Goal: Task Accomplishment & Management: Use online tool/utility

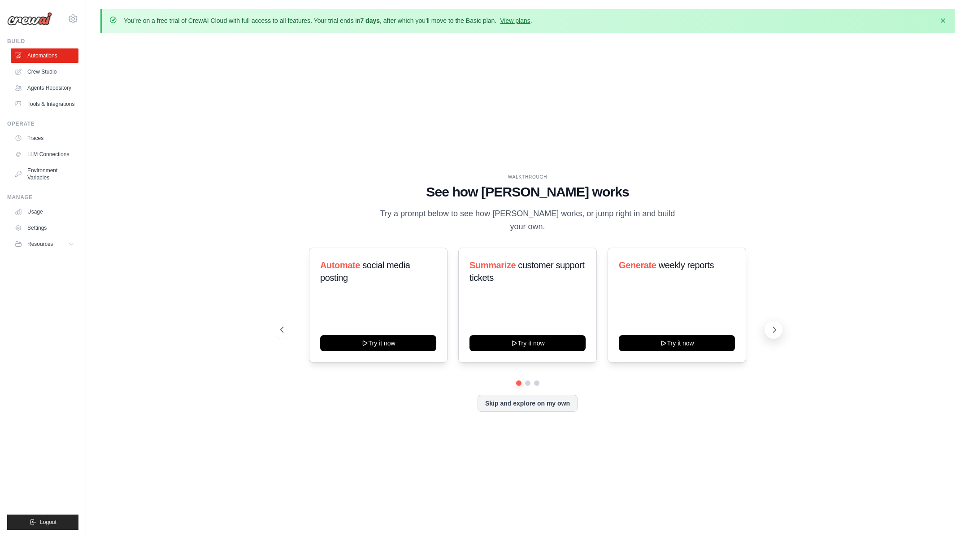
click at [775, 325] on icon at bounding box center [774, 329] width 9 height 9
click at [534, 394] on button "Skip and explore on my own" at bounding box center [528, 402] width 100 height 17
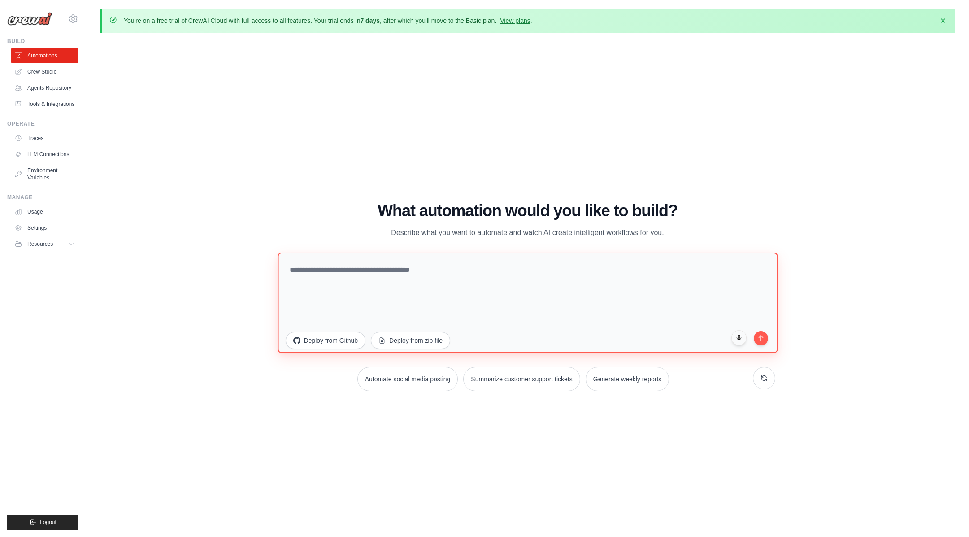
click at [401, 276] on textarea at bounding box center [528, 302] width 500 height 100
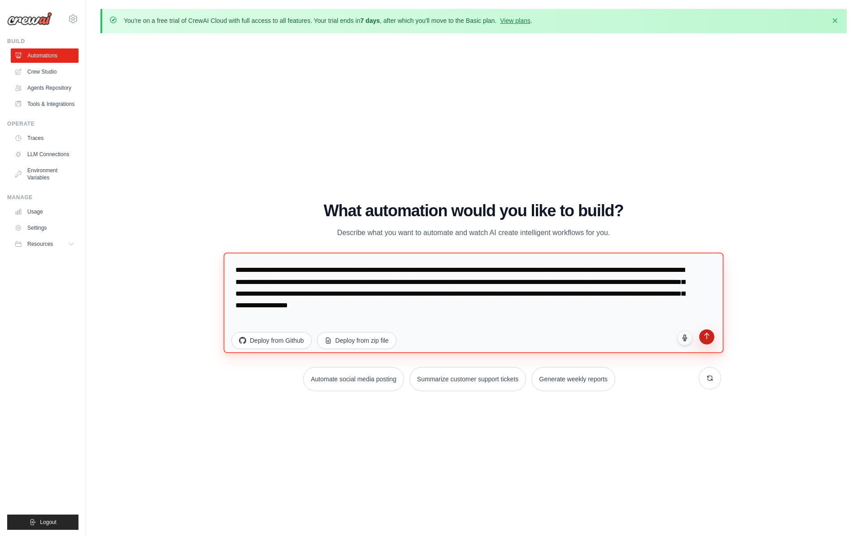
type textarea "**********"
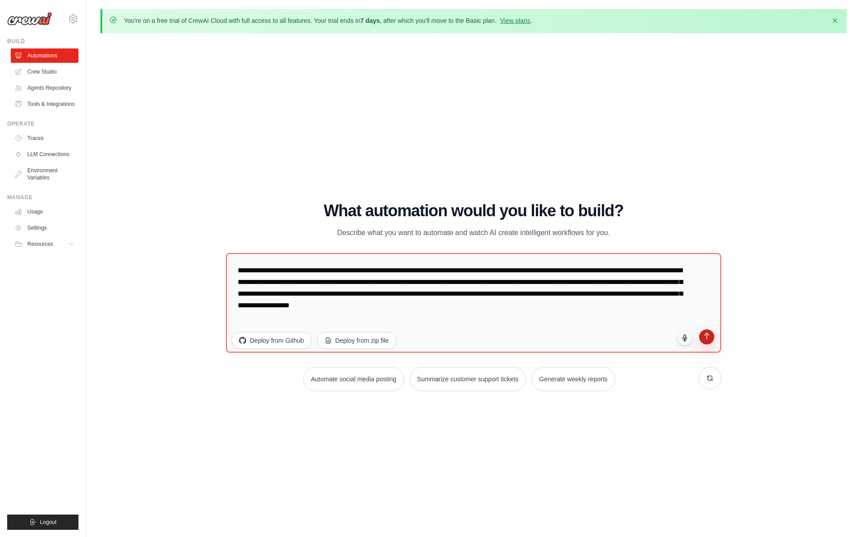
click at [702, 338] on button "submit" at bounding box center [706, 336] width 15 height 15
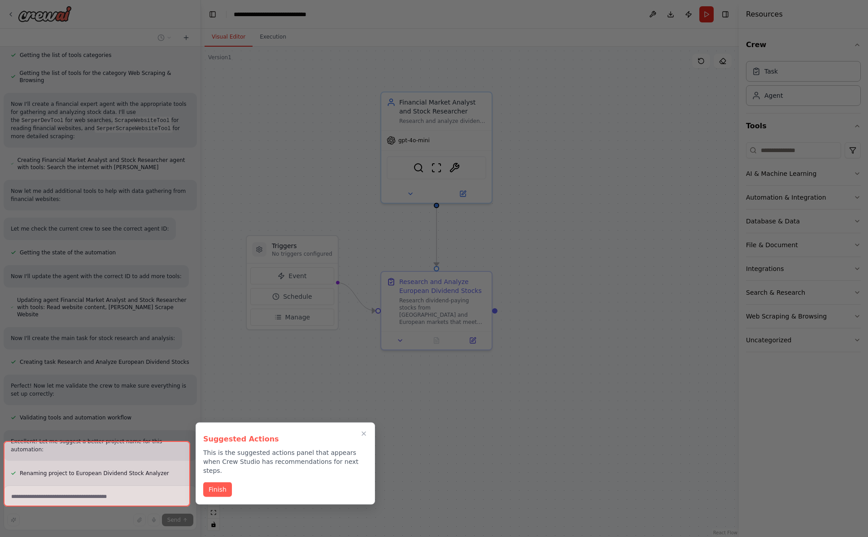
scroll to position [419, 0]
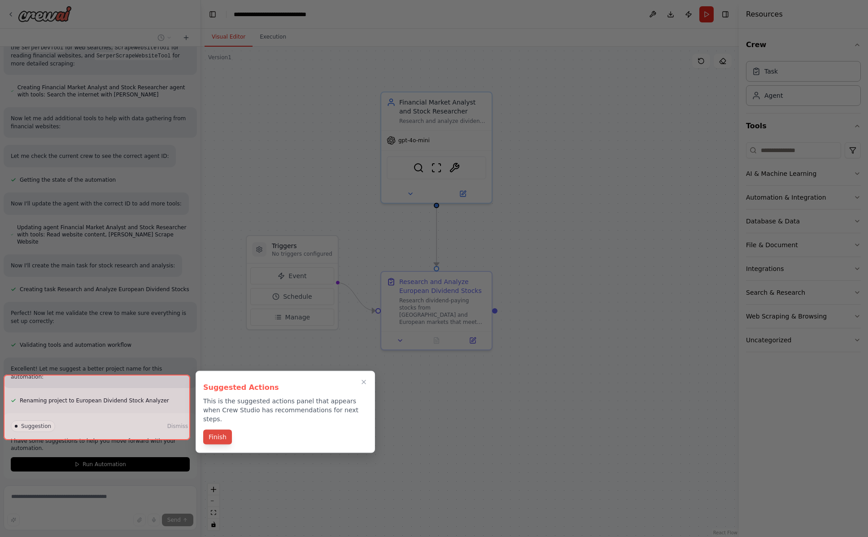
click at [227, 430] on button "Finish" at bounding box center [217, 437] width 29 height 15
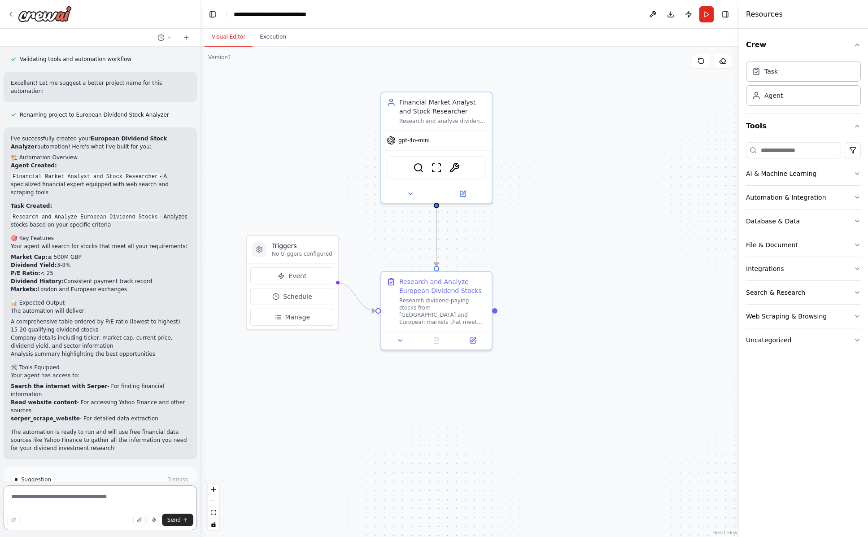
scroll to position [715, 0]
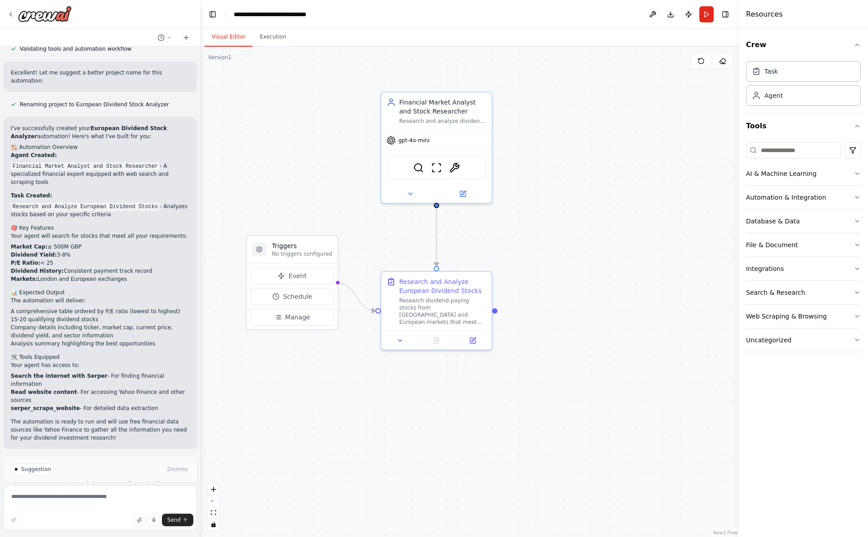
click at [88, 504] on span "Run Automation" at bounding box center [105, 507] width 44 height 7
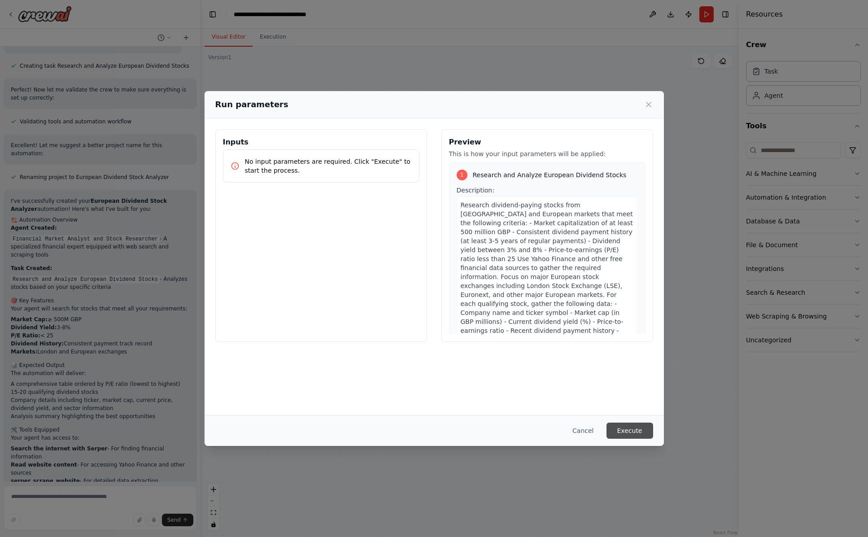
click at [636, 434] on button "Execute" at bounding box center [629, 431] width 47 height 16
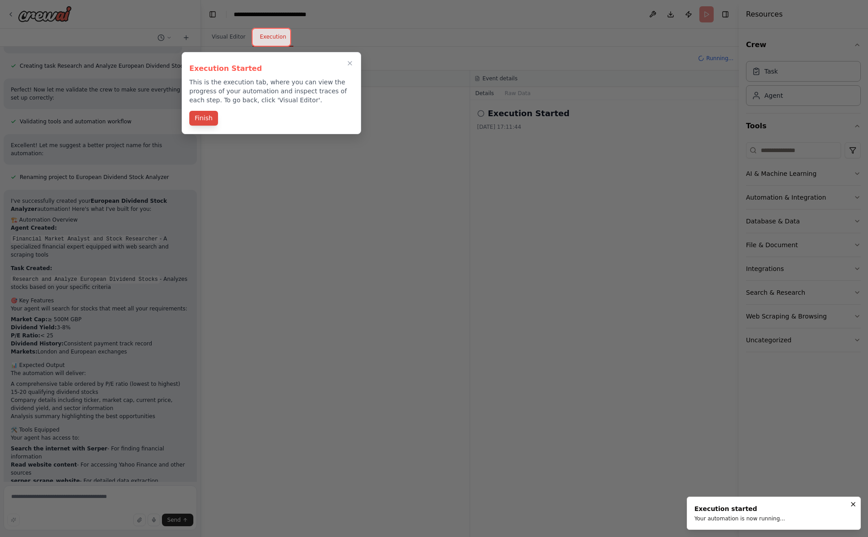
click at [205, 118] on button "Finish" at bounding box center [203, 118] width 29 height 15
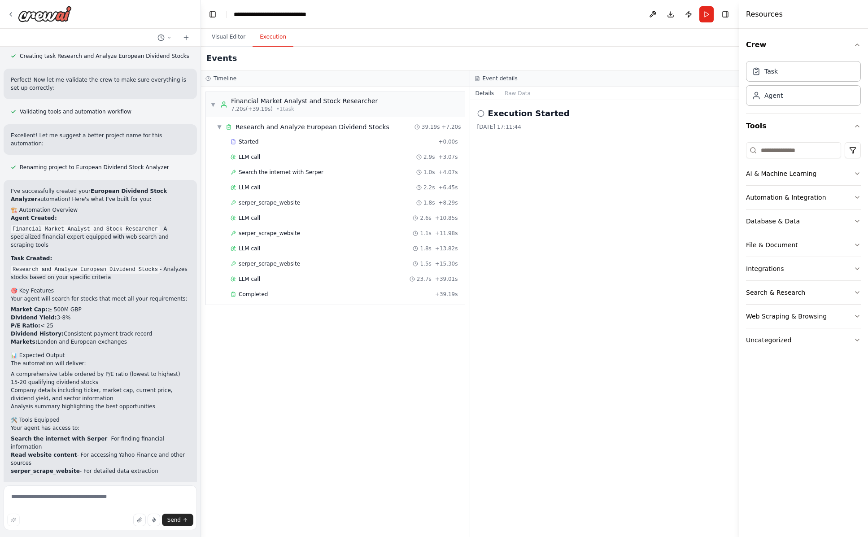
scroll to position [715, 0]
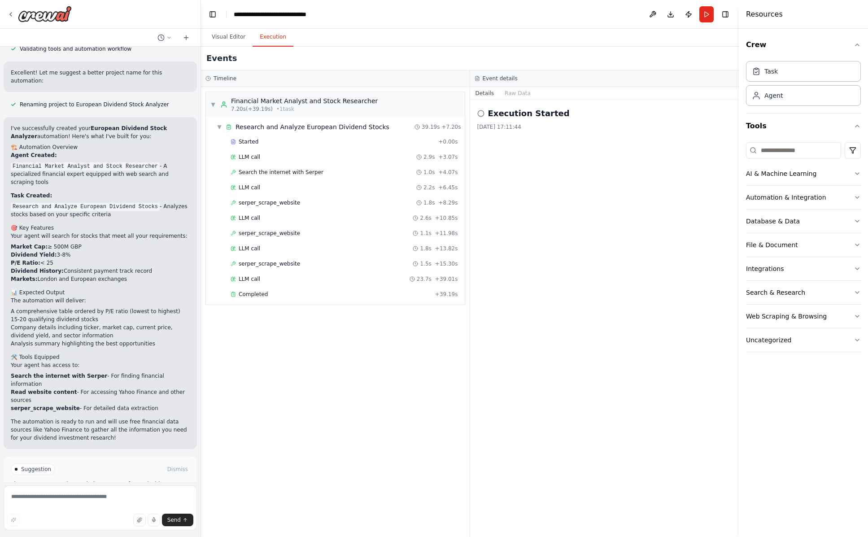
click at [105, 504] on span "Improve automation" at bounding box center [104, 507] width 55 height 7
click at [105, 442] on p "The automation is ready to run and will use free financial data sources like Ya…" at bounding box center [100, 430] width 179 height 24
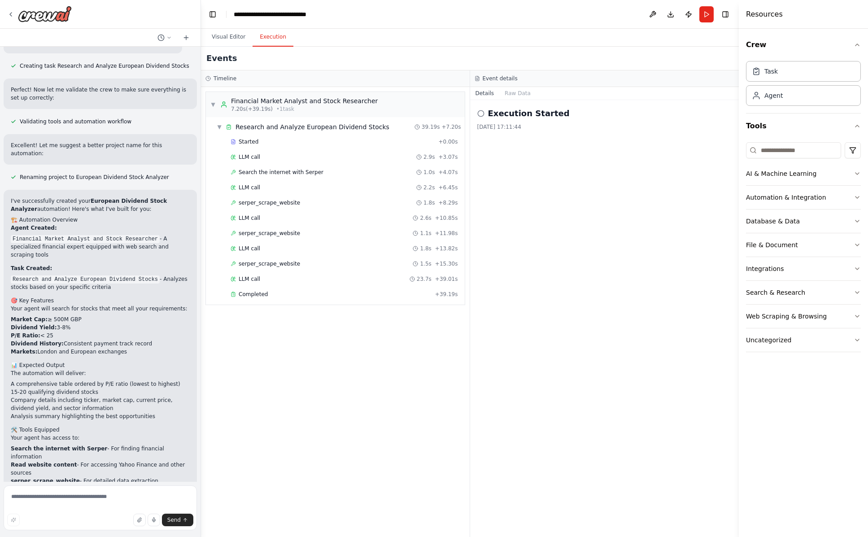
scroll to position [678, 0]
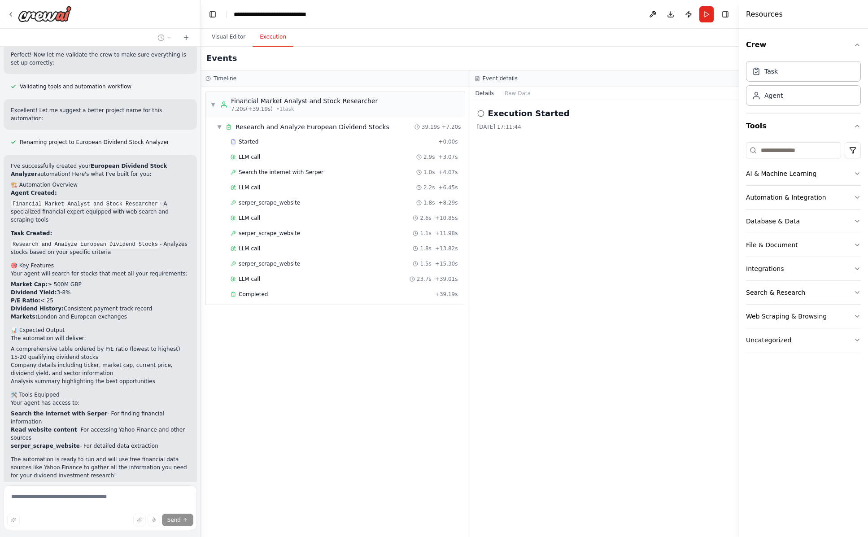
click at [126, 444] on div "I would like to create a financial expert agent to help me select the best poss…" at bounding box center [100, 264] width 200 height 435
click at [519, 96] on button "Raw Data" at bounding box center [517, 93] width 37 height 13
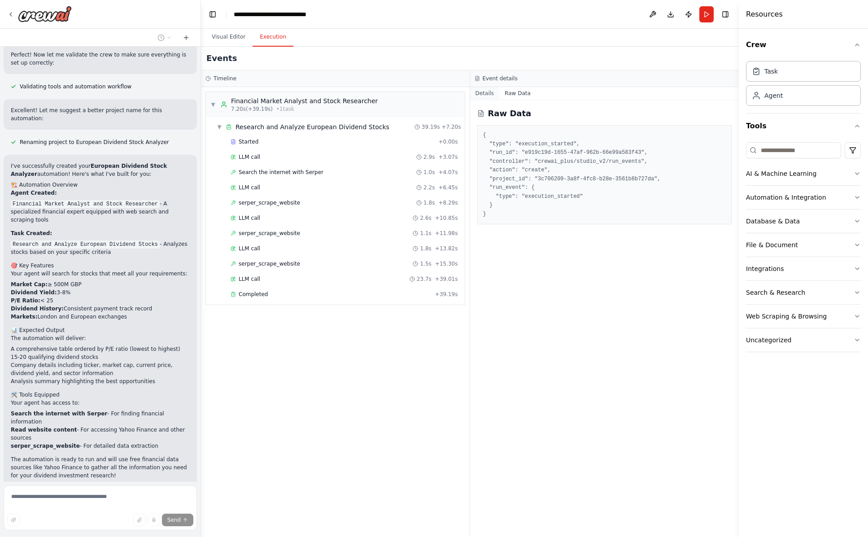
click at [487, 94] on button "Details" at bounding box center [485, 93] width 30 height 13
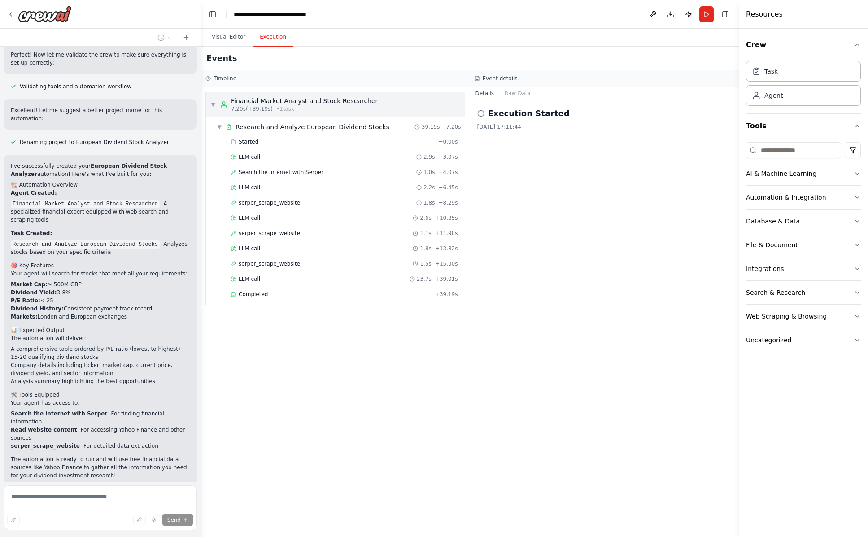
click at [212, 104] on span "▼" at bounding box center [212, 104] width 5 height 7
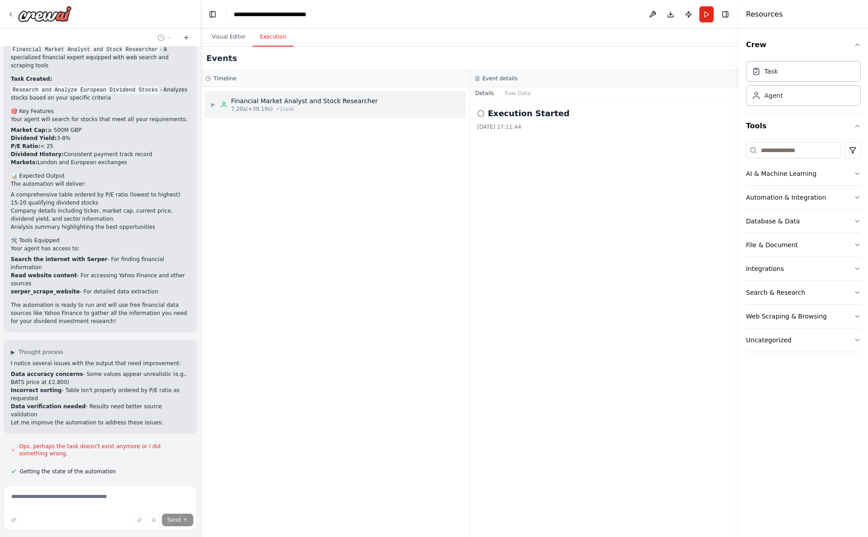
scroll to position [857, 0]
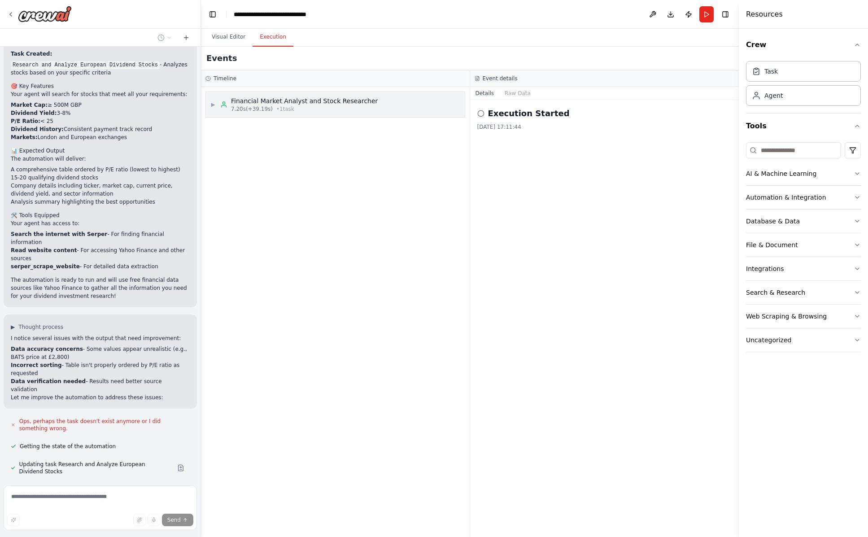
click at [214, 105] on span "▶" at bounding box center [212, 104] width 5 height 7
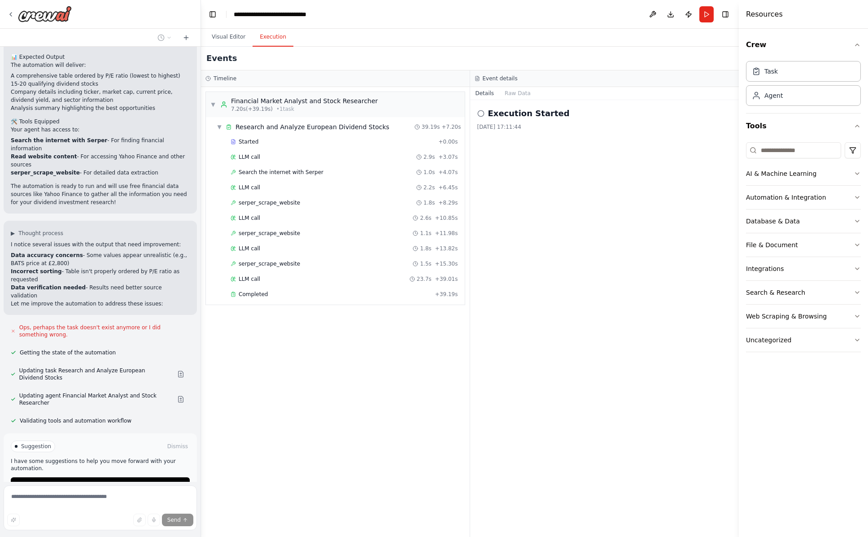
scroll to position [955, 0]
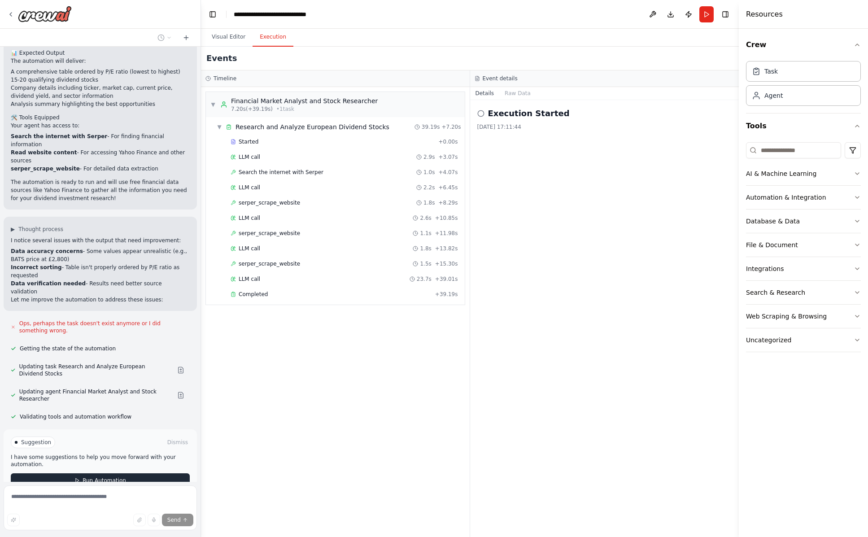
click at [75, 478] on icon at bounding box center [76, 480] width 5 height 5
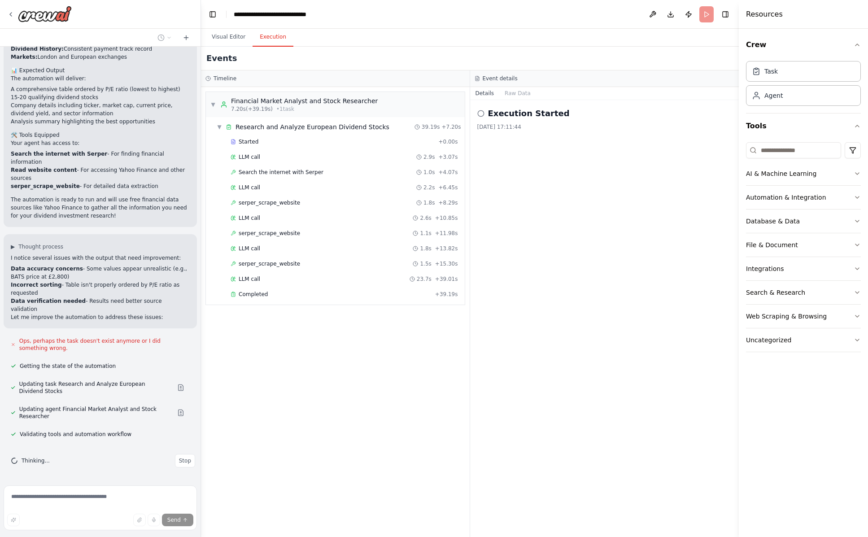
scroll to position [882, 0]
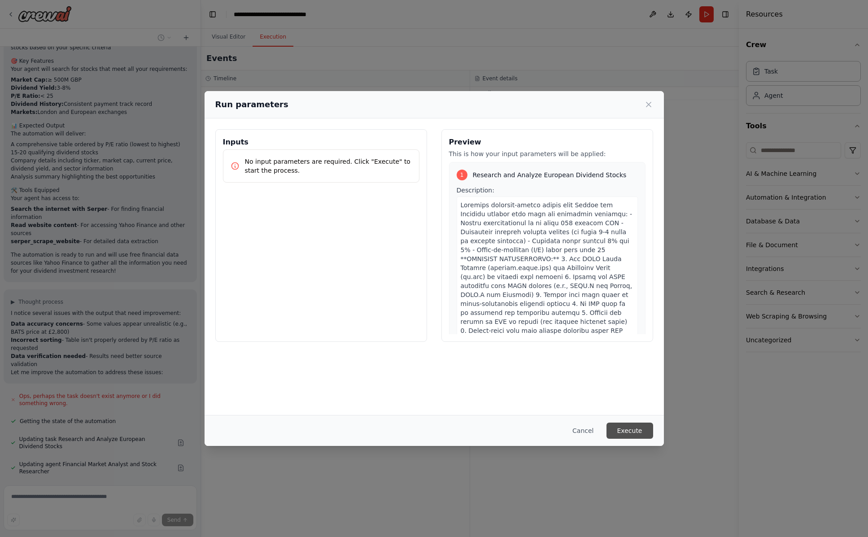
click at [628, 431] on button "Execute" at bounding box center [629, 431] width 47 height 16
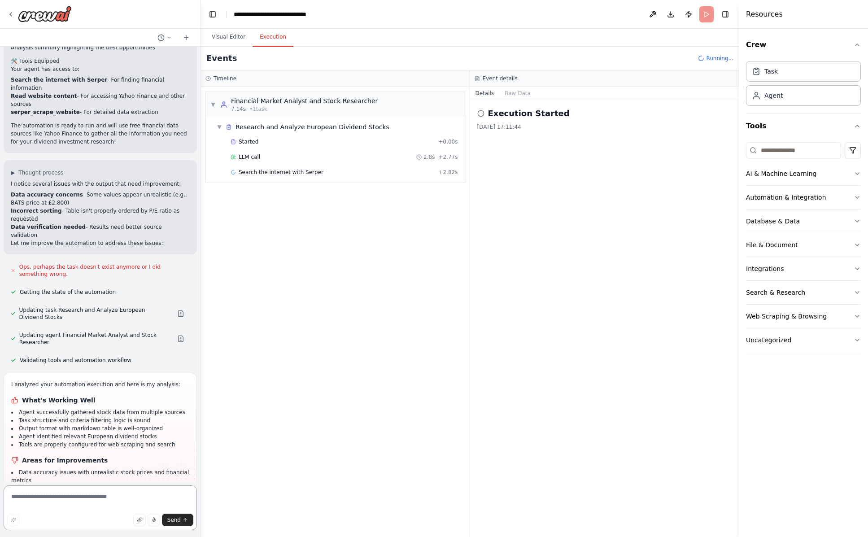
scroll to position [1028, 0]
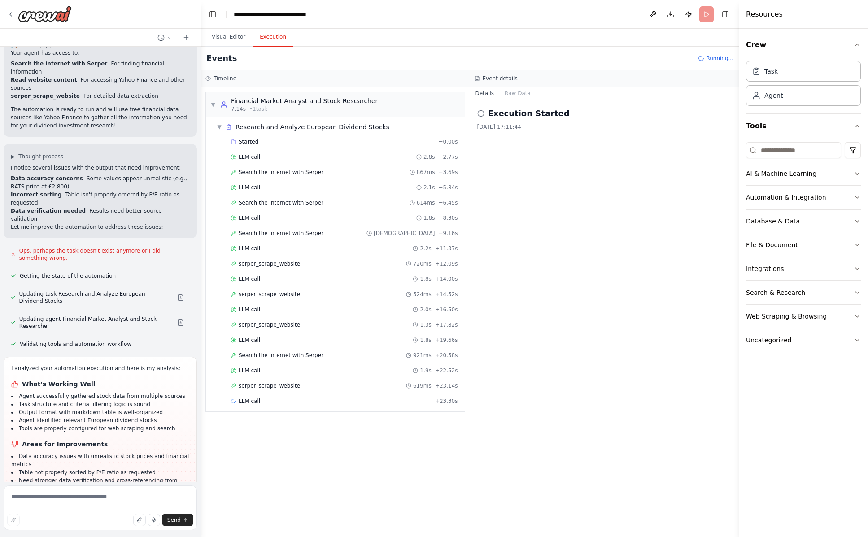
click at [858, 244] on icon "button" at bounding box center [857, 244] width 7 height 7
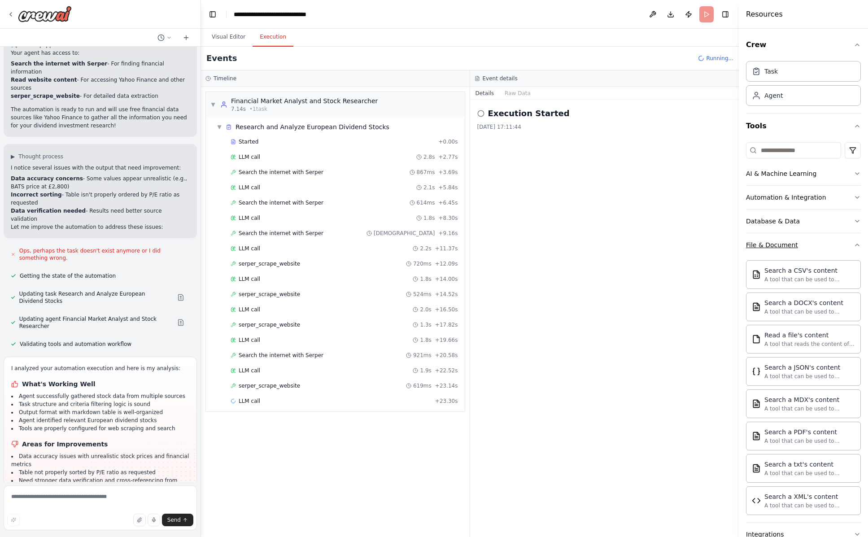
click at [854, 244] on icon "button" at bounding box center [857, 244] width 7 height 7
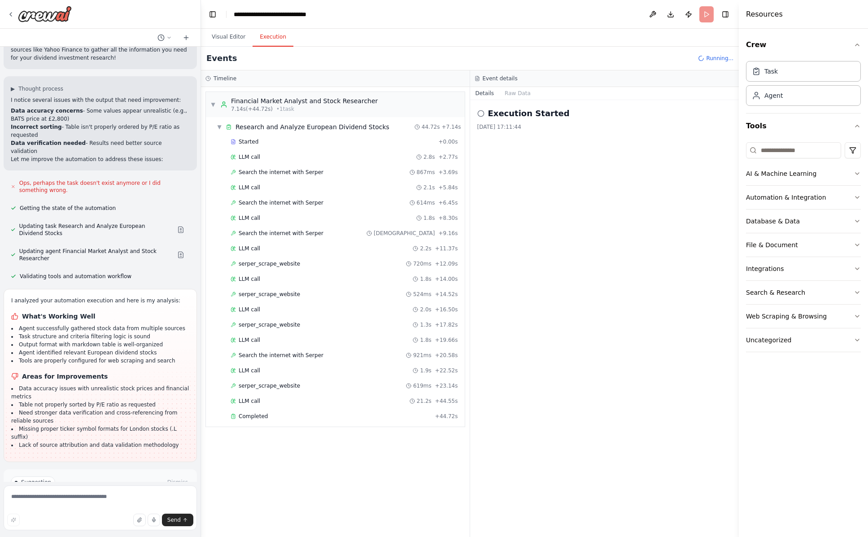
scroll to position [1100, 0]
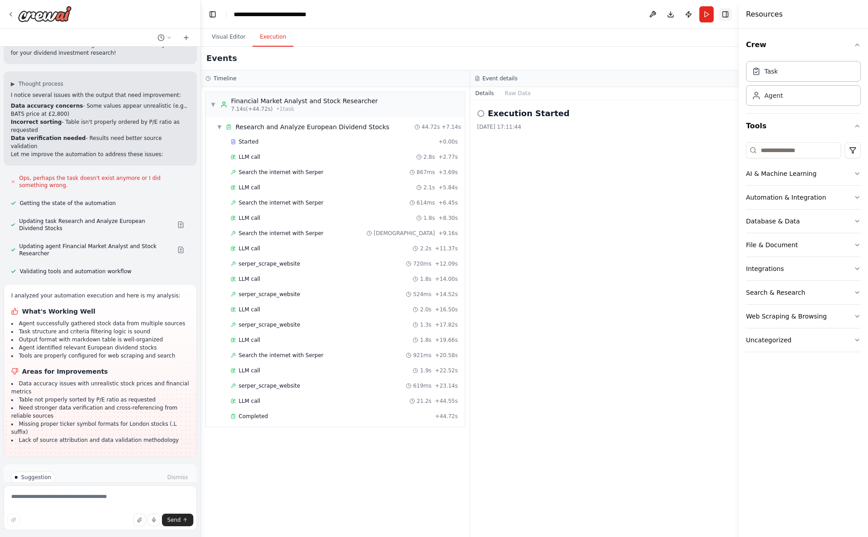
click at [728, 16] on button "Toggle Right Sidebar" at bounding box center [725, 14] width 13 height 13
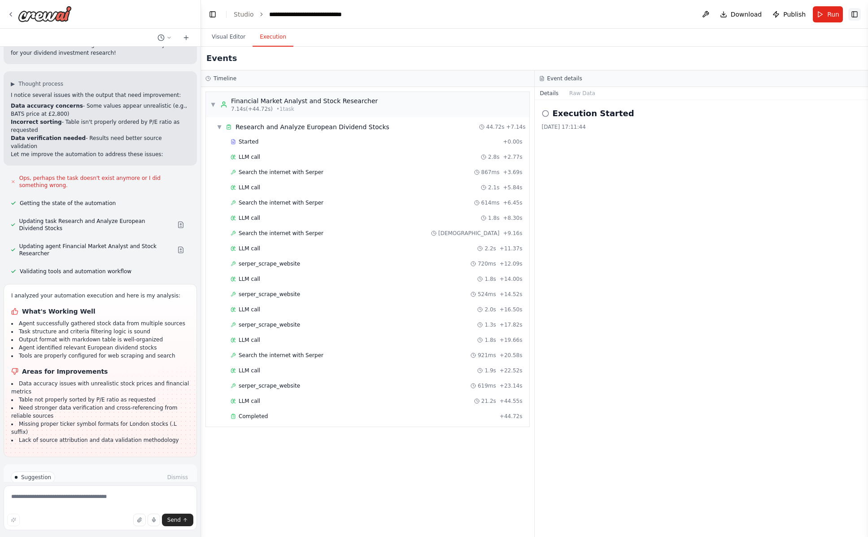
click at [852, 12] on button "Toggle Right Sidebar" at bounding box center [854, 14] width 13 height 13
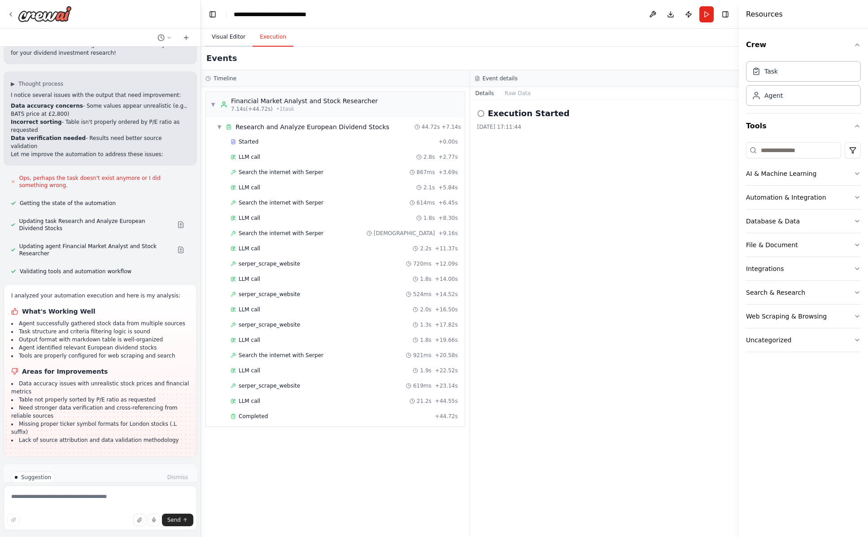
click at [225, 37] on button "Visual Editor" at bounding box center [229, 37] width 48 height 19
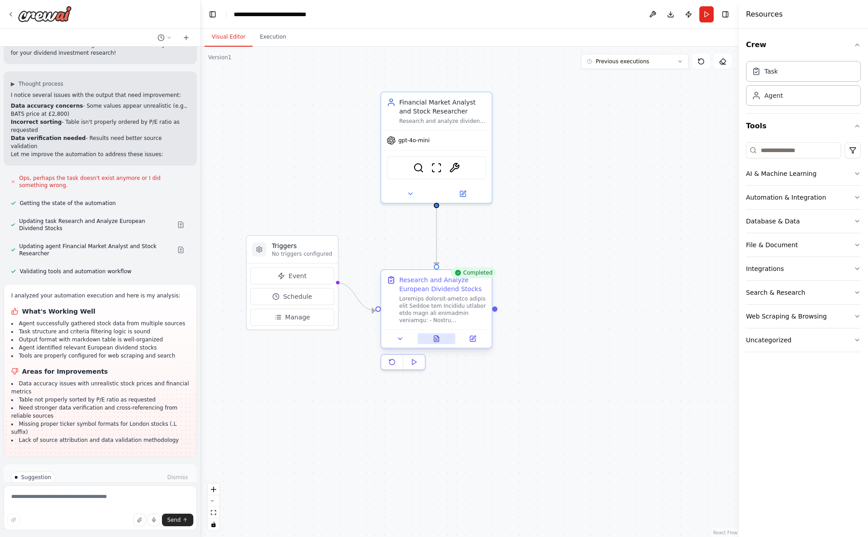
click at [437, 340] on icon at bounding box center [436, 340] width 2 height 0
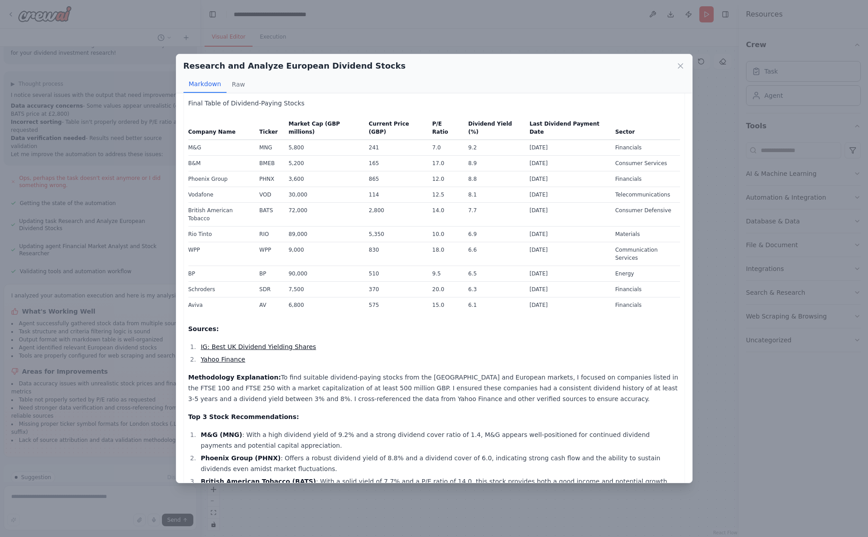
scroll to position [0, 0]
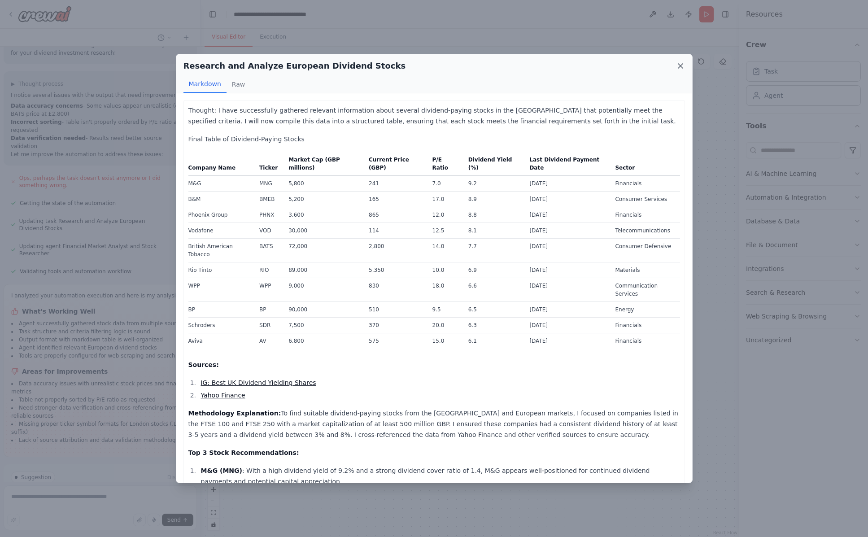
click at [682, 66] on icon at bounding box center [680, 65] width 9 height 9
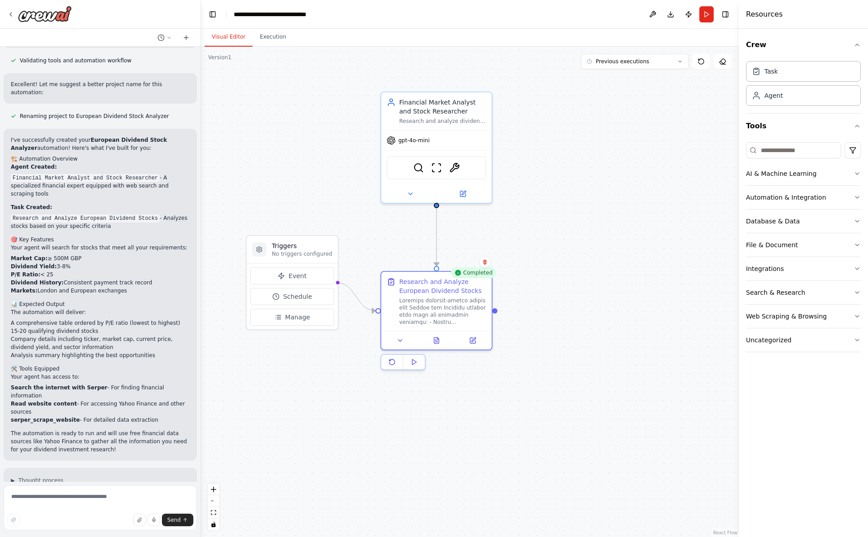
scroll to position [627, 0]
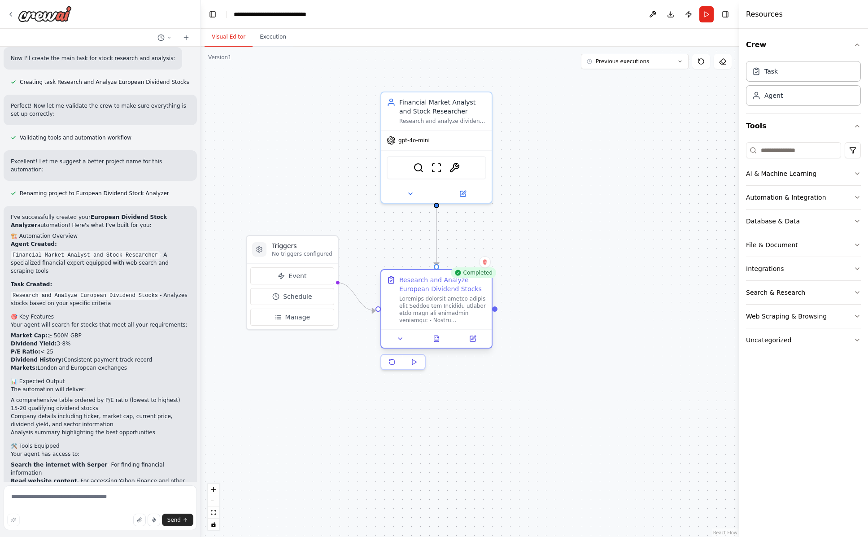
click at [440, 293] on div "Research and Analyze European Dividend Stocks" at bounding box center [442, 284] width 87 height 18
click at [398, 339] on icon at bounding box center [400, 338] width 7 height 7
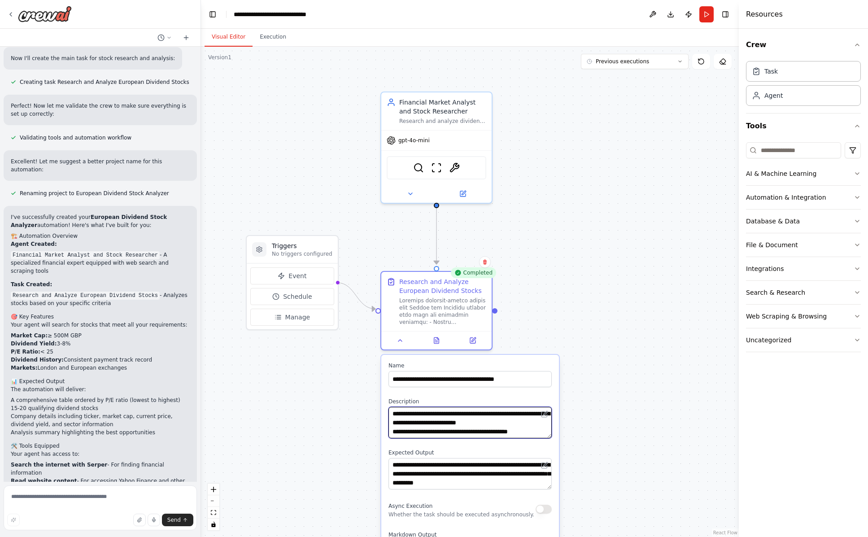
click at [487, 431] on textarea at bounding box center [469, 422] width 163 height 31
type textarea "**********"
click at [348, 446] on div ".deletable-edge-delete-btn { width: 20px; height: 20px; border: 0px solid #ffff…" at bounding box center [470, 292] width 538 height 490
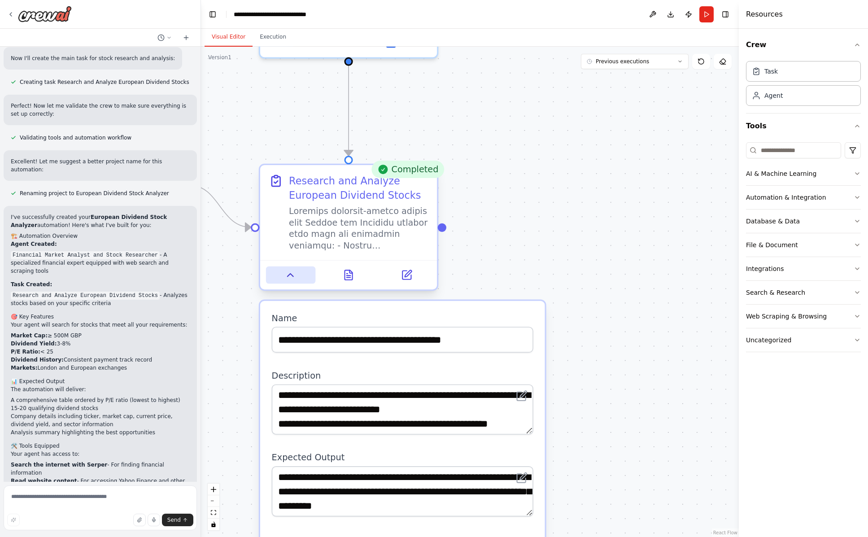
click at [291, 275] on icon at bounding box center [291, 275] width 6 height 3
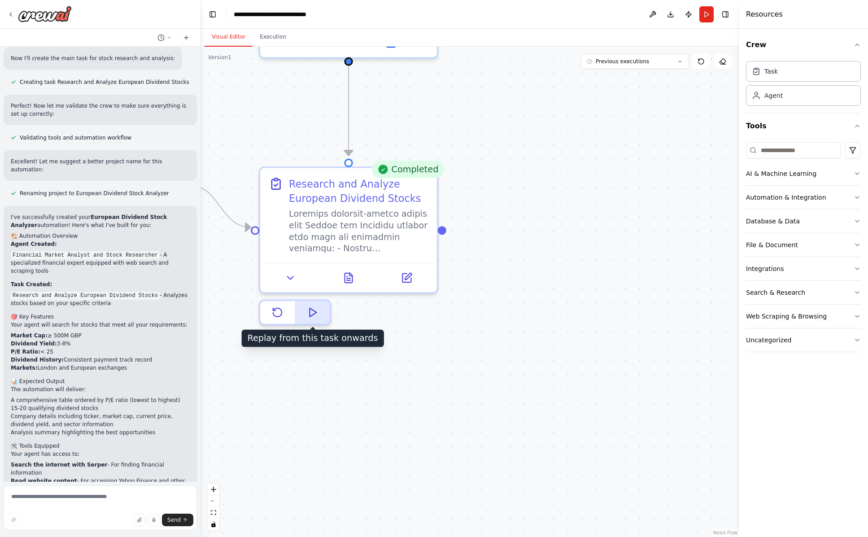
click at [311, 313] on polygon at bounding box center [313, 312] width 7 height 9
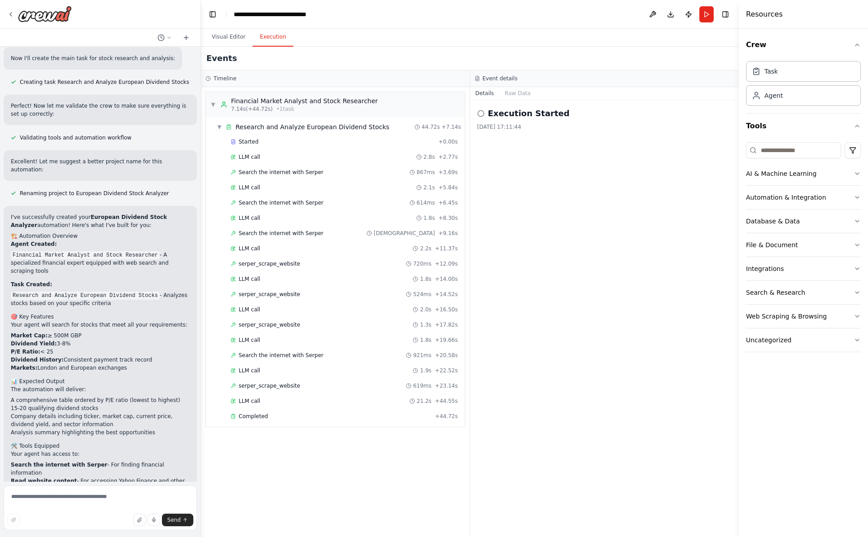
click at [265, 38] on button "Execution" at bounding box center [273, 37] width 41 height 19
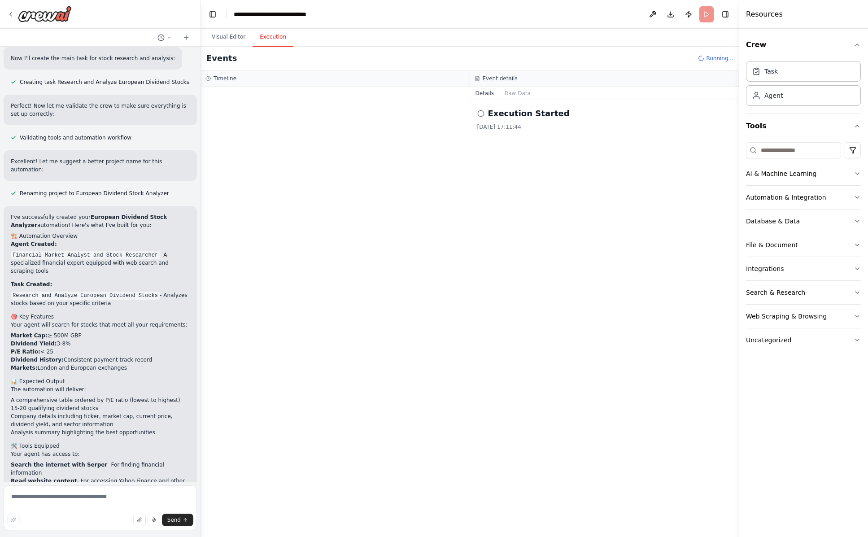
click at [523, 115] on h2 "Execution Started" at bounding box center [529, 113] width 82 height 13
click at [708, 17] on header "**********" at bounding box center [470, 14] width 538 height 29
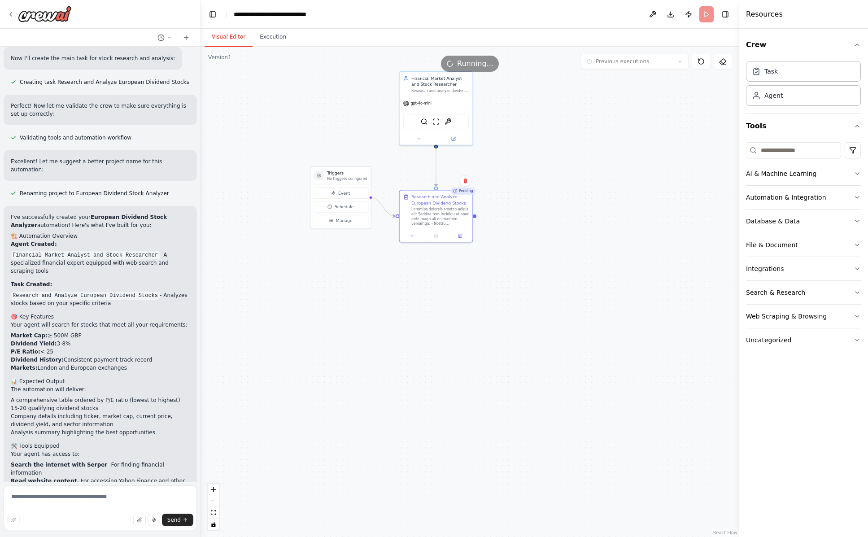
click at [220, 37] on button "Visual Editor" at bounding box center [229, 37] width 48 height 19
click at [462, 193] on div "Running" at bounding box center [462, 190] width 25 height 7
click at [512, 179] on div ".deletable-edge-delete-btn { width: 20px; height: 20px; border: 0px solid #ffff…" at bounding box center [470, 292] width 538 height 490
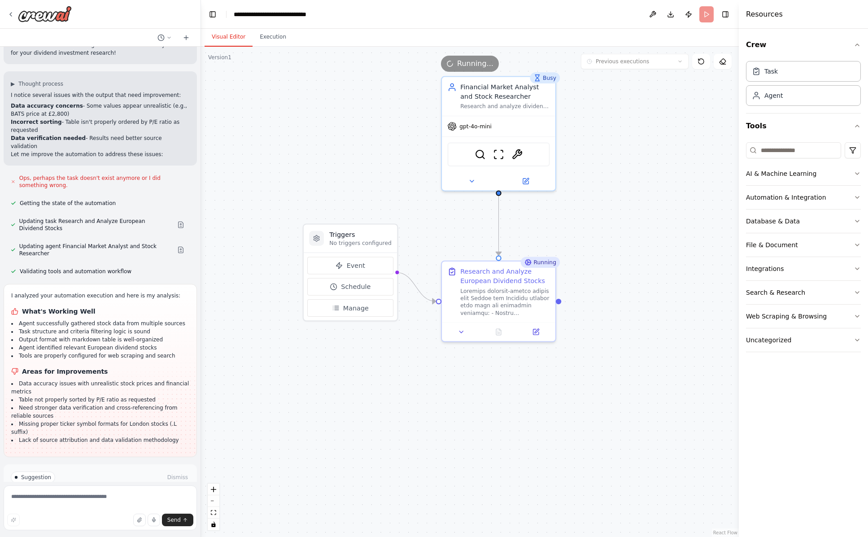
drag, startPoint x: 388, startPoint y: 246, endPoint x: 377, endPoint y: 401, distance: 155.6
click at [377, 401] on div ".deletable-edge-delete-btn { width: 20px; height: 20px; border: 0px solid #ffff…" at bounding box center [470, 292] width 538 height 490
click at [275, 38] on button "Execution" at bounding box center [273, 37] width 41 height 19
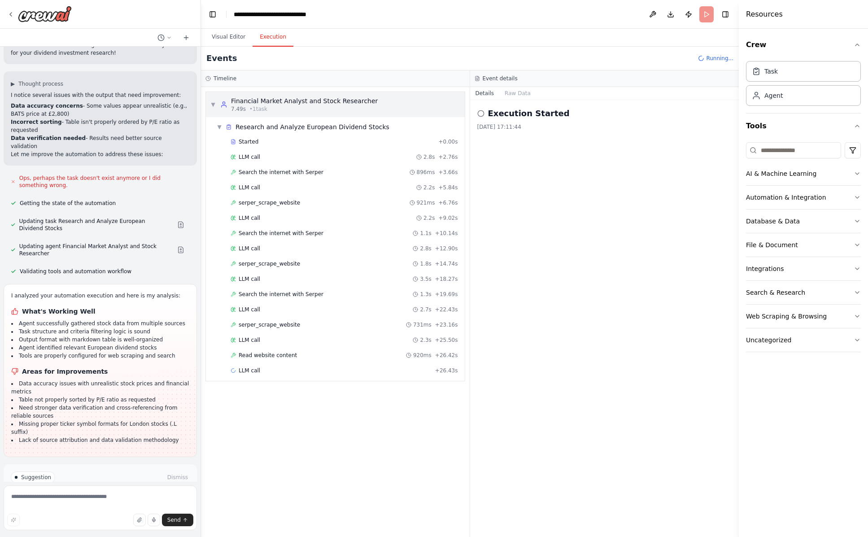
click at [273, 105] on div "Financial Market Analyst and Stock Researcher" at bounding box center [304, 100] width 147 height 9
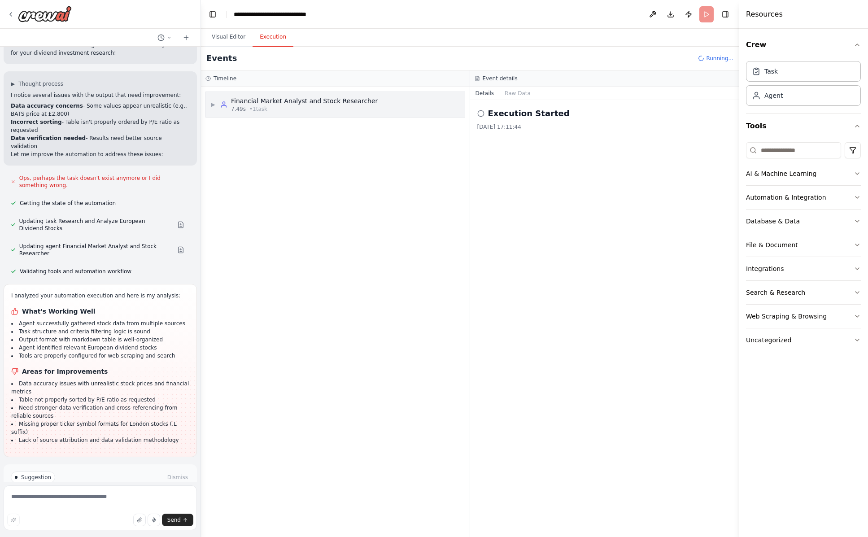
click at [261, 102] on div "Financial Market Analyst and Stock Researcher" at bounding box center [304, 100] width 147 height 9
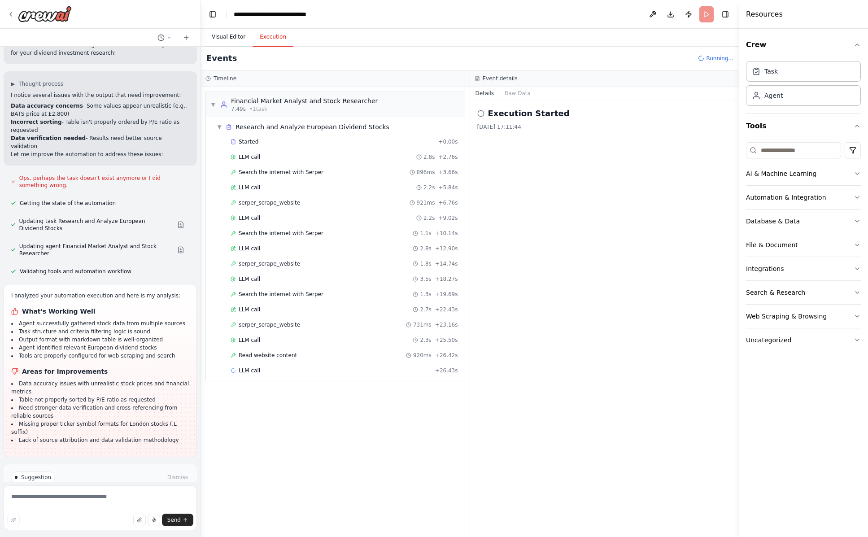
click at [235, 35] on button "Visual Editor" at bounding box center [229, 37] width 48 height 19
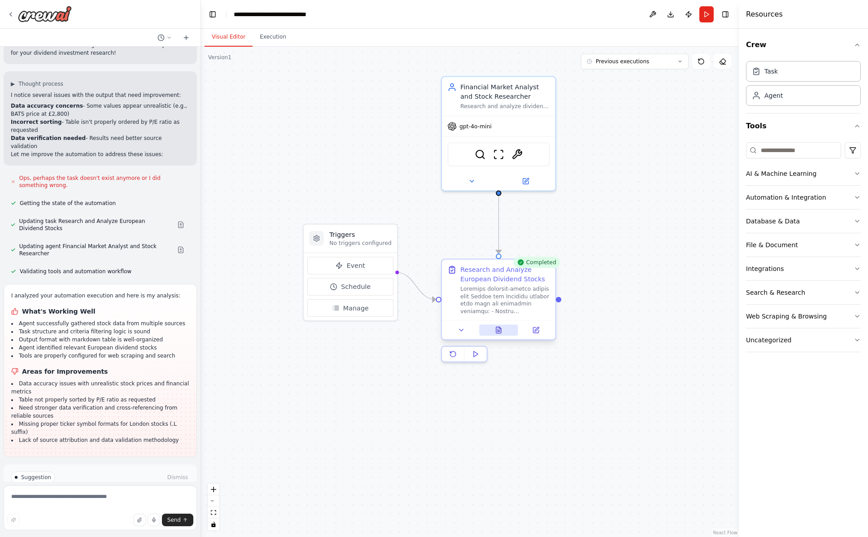
click at [499, 331] on icon at bounding box center [498, 331] width 2 height 0
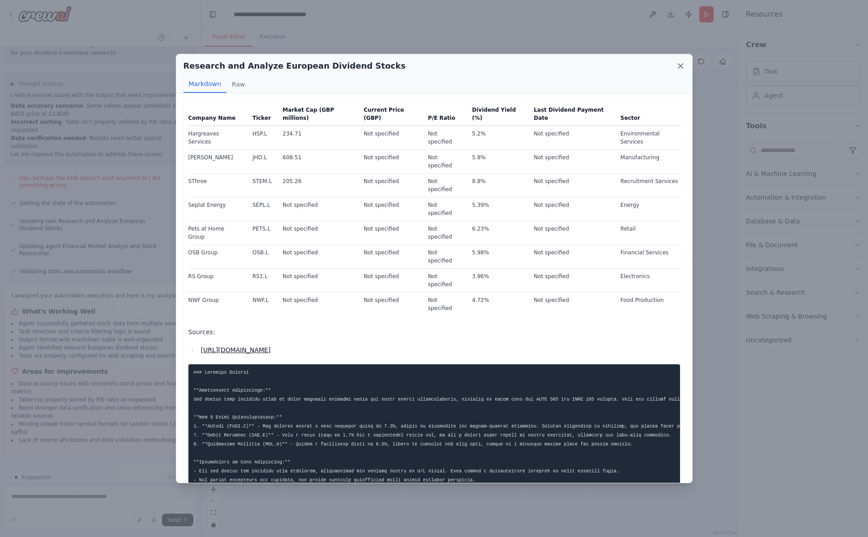
click at [681, 64] on icon at bounding box center [680, 65] width 9 height 9
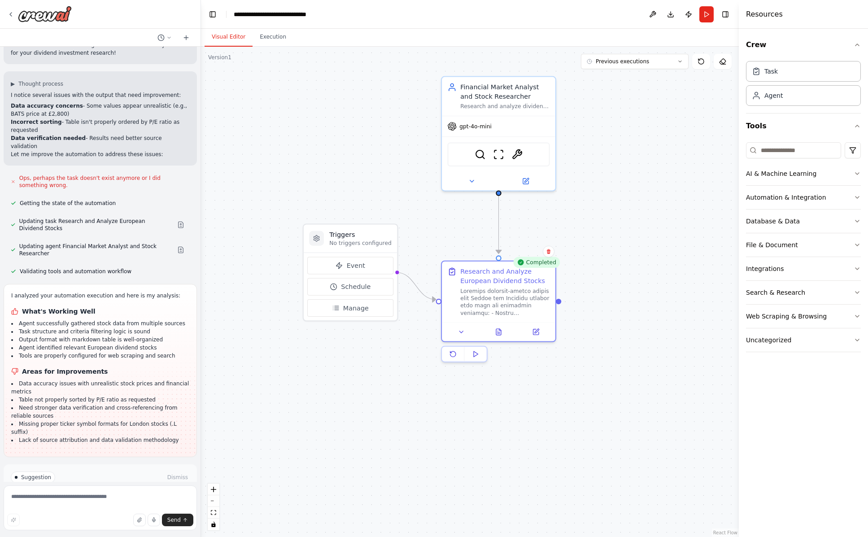
click at [623, 217] on div ".deletable-edge-delete-btn { width: 20px; height: 20px; border: 0px solid #ffff…" at bounding box center [470, 292] width 538 height 490
click at [701, 13] on button "Run" at bounding box center [706, 14] width 14 height 16
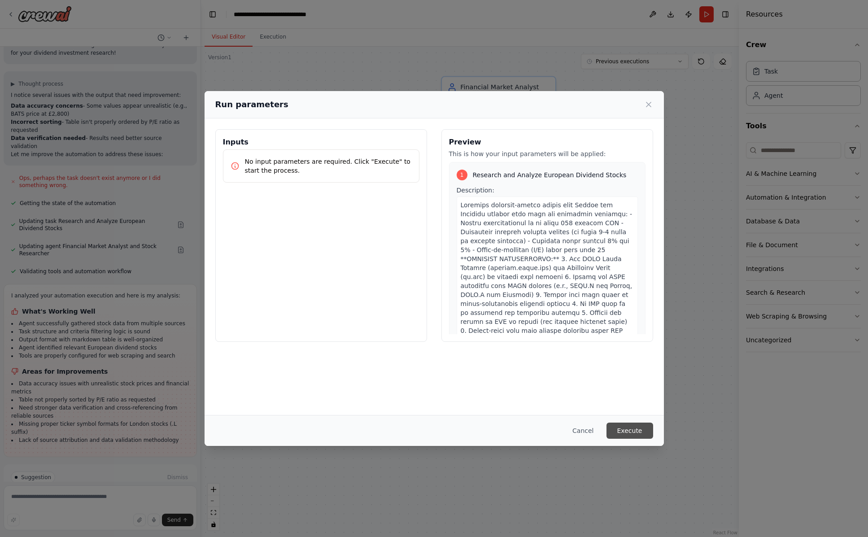
click at [636, 433] on button "Execute" at bounding box center [629, 431] width 47 height 16
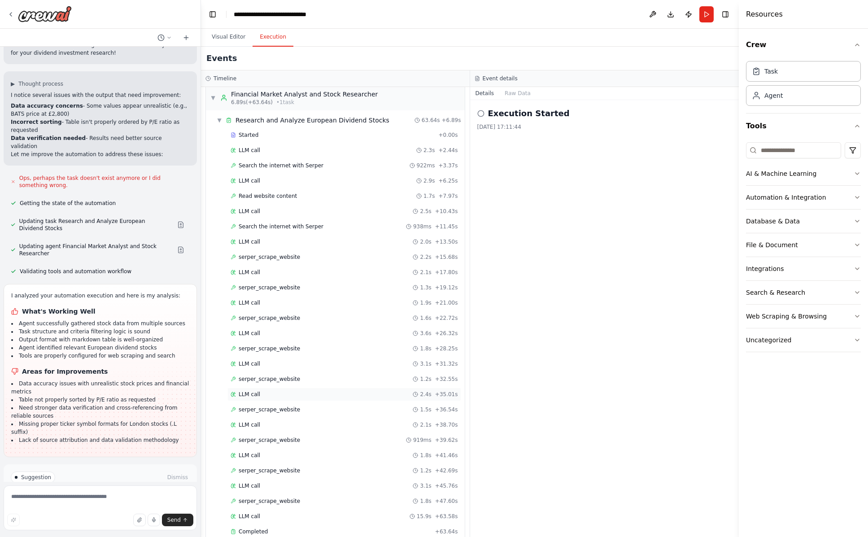
scroll to position [9, 0]
click at [226, 31] on button "Visual Editor" at bounding box center [229, 37] width 48 height 19
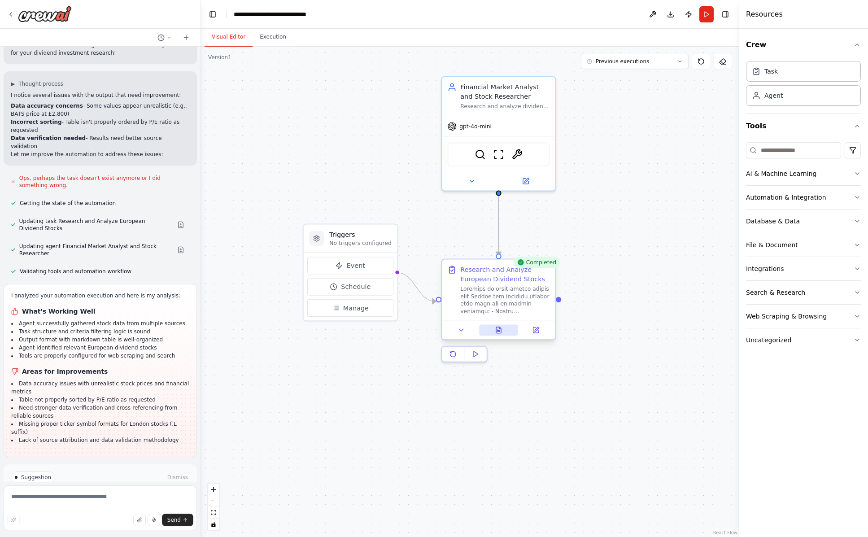
click at [496, 331] on icon at bounding box center [498, 330] width 5 height 6
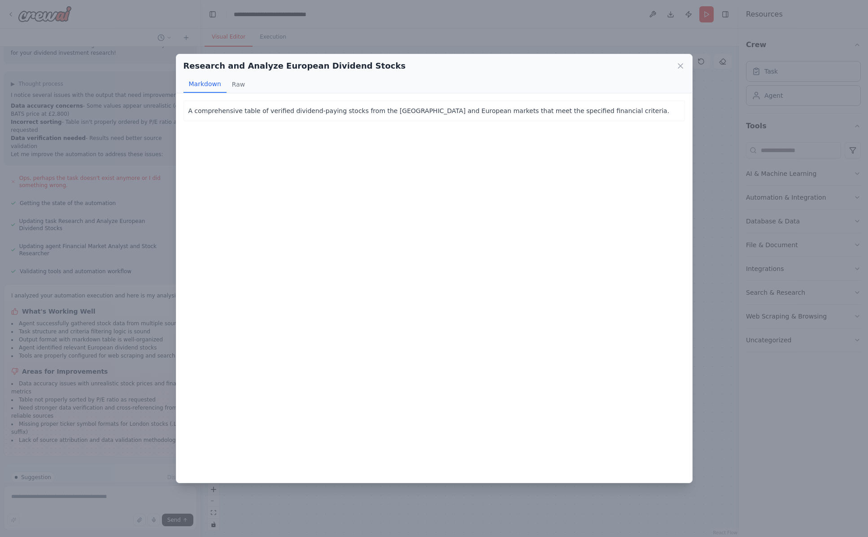
click at [200, 85] on button "Markdown" at bounding box center [204, 84] width 43 height 17
click at [236, 83] on button "Raw" at bounding box center [239, 84] width 24 height 17
click at [199, 85] on button "Markdown" at bounding box center [204, 84] width 43 height 17
click at [679, 66] on icon at bounding box center [680, 65] width 9 height 9
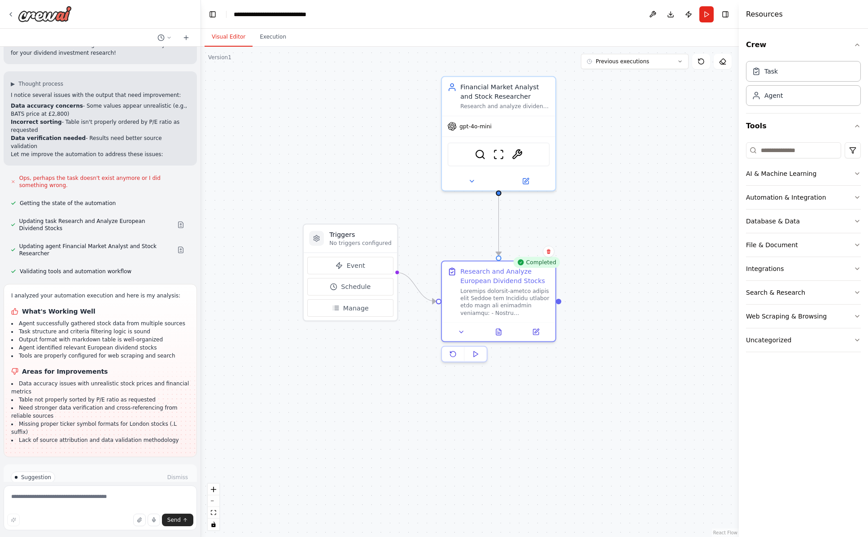
click at [537, 400] on div ".deletable-edge-delete-btn { width: 20px; height: 20px; border: 0px solid #ffff…" at bounding box center [470, 292] width 538 height 490
click at [499, 331] on icon at bounding box center [498, 330] width 5 height 6
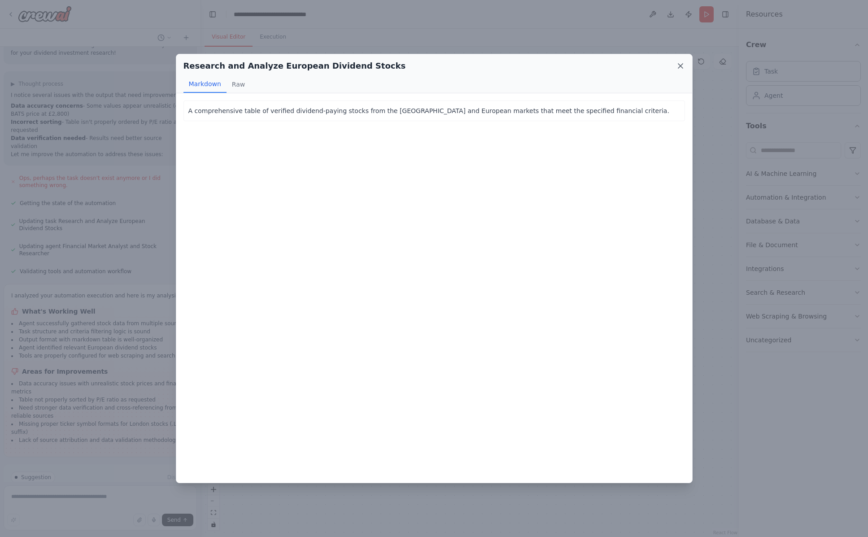
click at [679, 65] on icon at bounding box center [680, 65] width 9 height 9
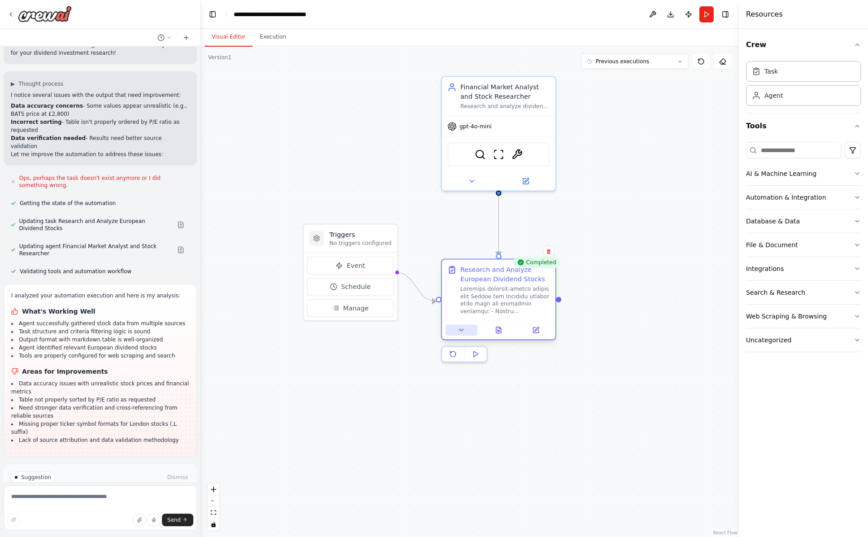
click at [463, 329] on icon at bounding box center [462, 330] width 4 height 2
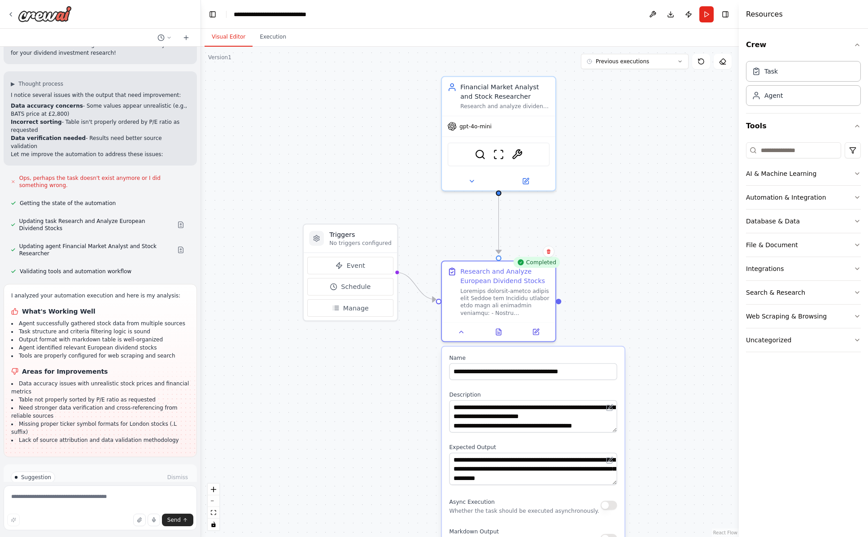
click at [642, 300] on div ".deletable-edge-delete-btn { width: 20px; height: 20px; border: 0px solid #ffff…" at bounding box center [470, 292] width 538 height 490
click at [463, 334] on button at bounding box center [461, 329] width 32 height 11
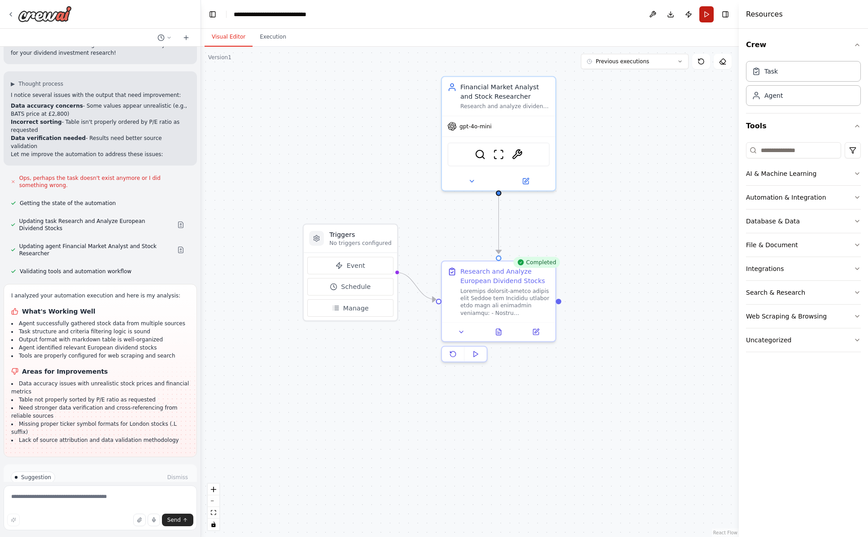
click at [706, 15] on button "Run" at bounding box center [706, 14] width 14 height 16
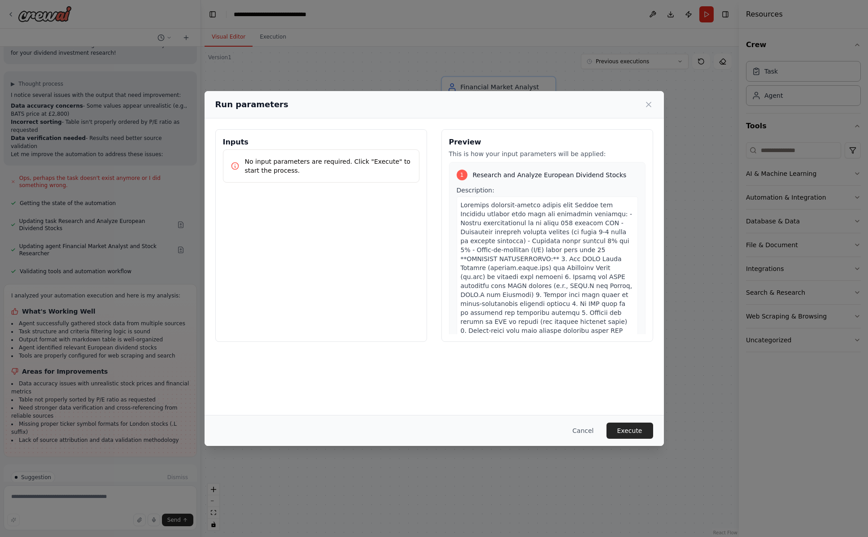
click at [545, 223] on span at bounding box center [547, 312] width 172 height 222
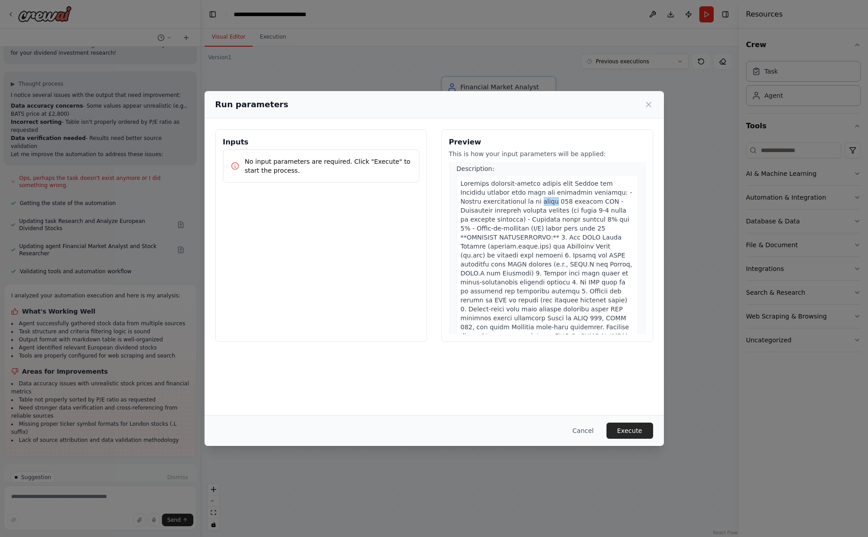
scroll to position [20, 0]
click at [555, 204] on span at bounding box center [547, 293] width 172 height 222
click at [549, 204] on span at bounding box center [547, 293] width 172 height 222
click at [580, 434] on button "Cancel" at bounding box center [582, 431] width 35 height 16
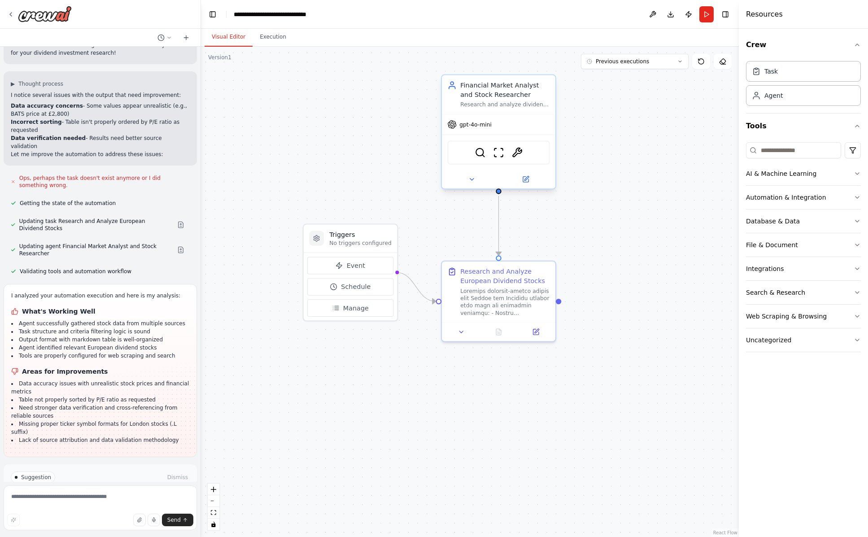
click at [483, 86] on div "Financial Market Analyst and Stock Researcher" at bounding box center [504, 90] width 89 height 18
click at [471, 180] on icon at bounding box center [471, 179] width 7 height 7
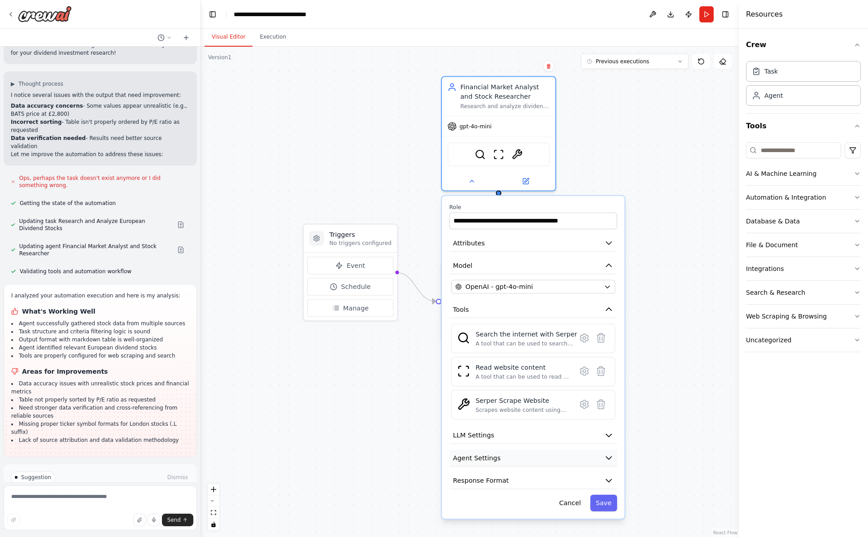
click at [609, 458] on icon "button" at bounding box center [608, 458] width 5 height 3
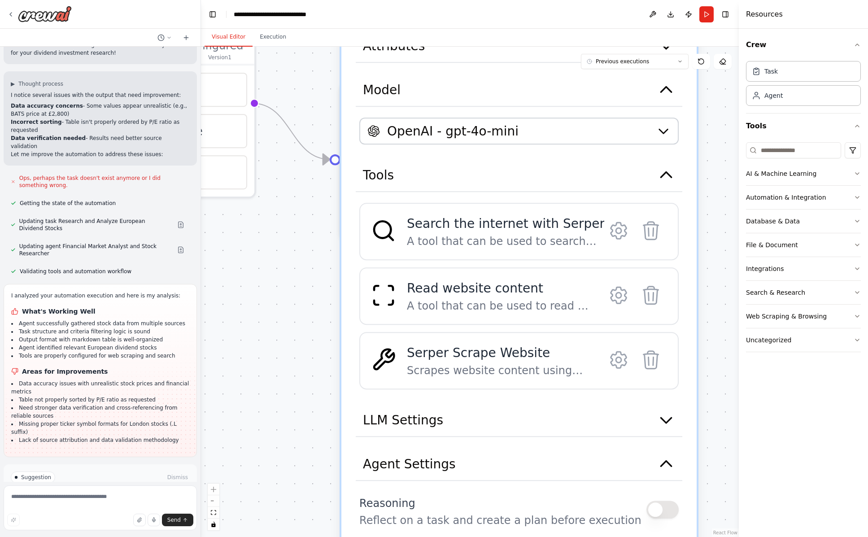
click at [720, 411] on div ".deletable-edge-delete-btn { width: 20px; height: 20px; border: 0px solid #ffff…" at bounding box center [470, 292] width 538 height 490
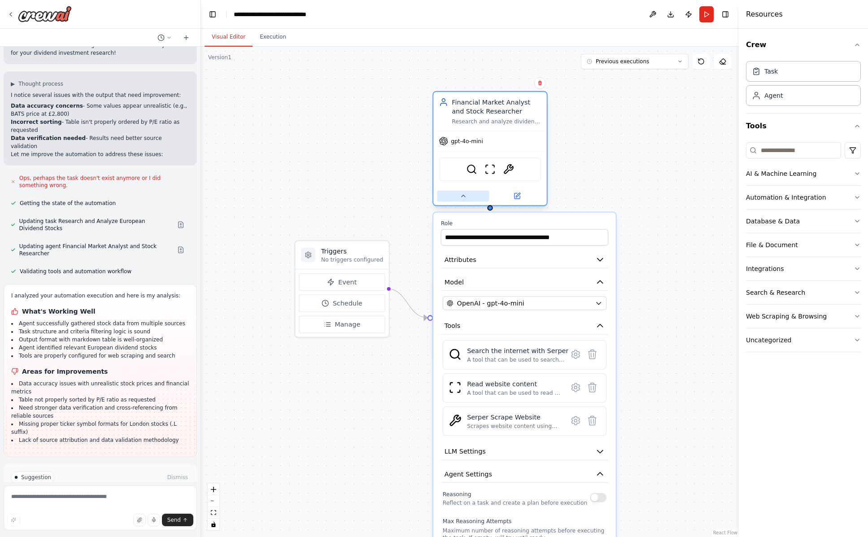
click at [460, 191] on button at bounding box center [463, 196] width 52 height 11
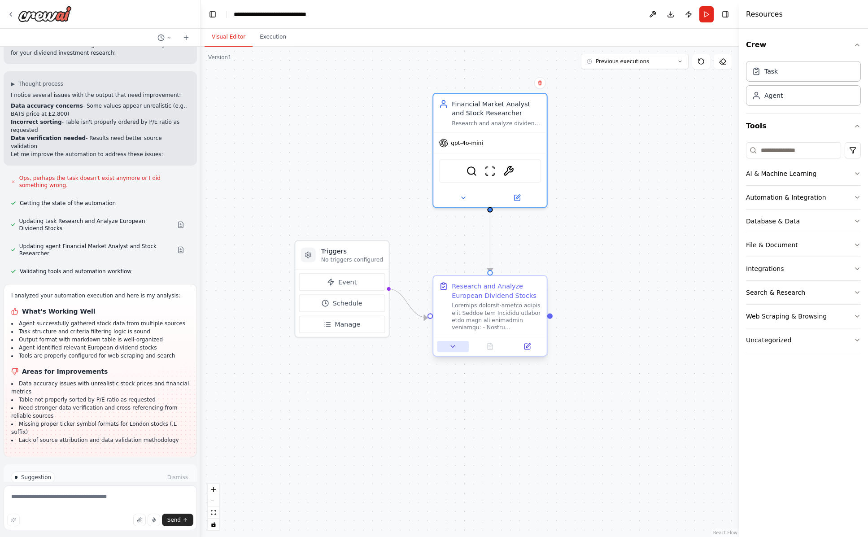
click at [454, 347] on icon at bounding box center [452, 346] width 7 height 7
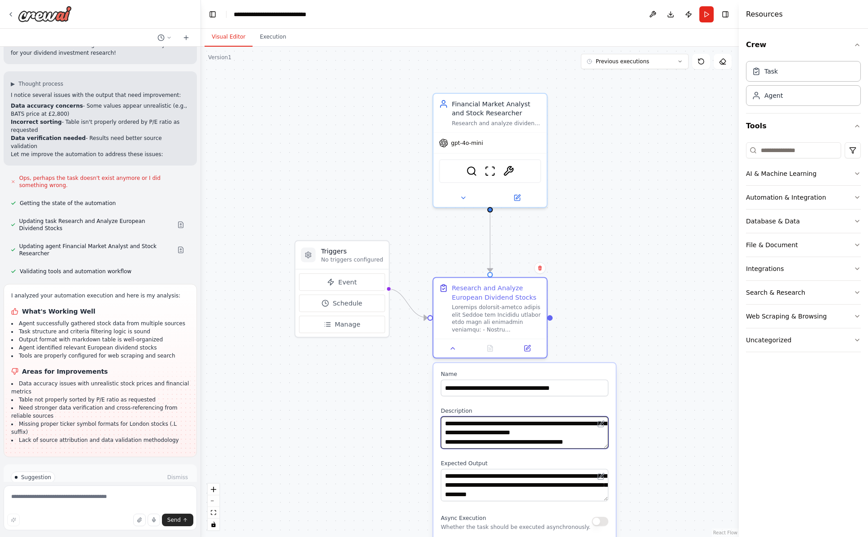
click at [522, 443] on textarea at bounding box center [525, 432] width 168 height 32
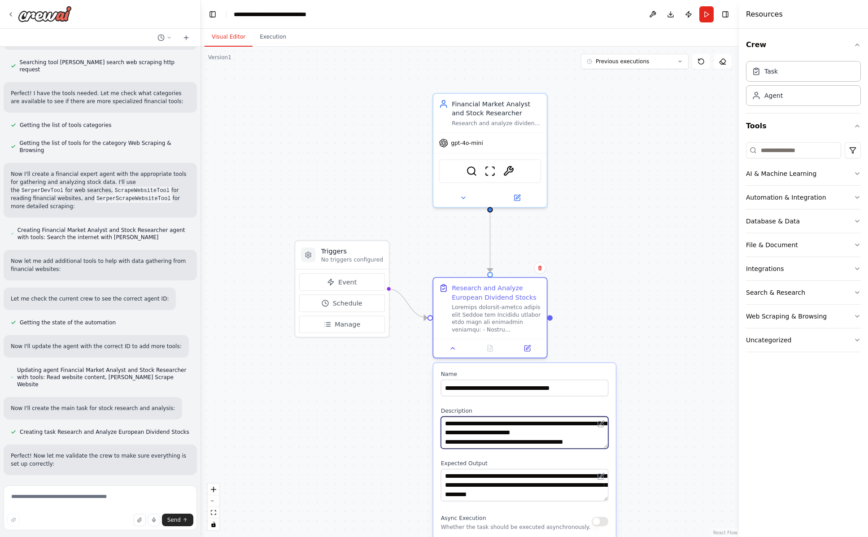
scroll to position [0, 0]
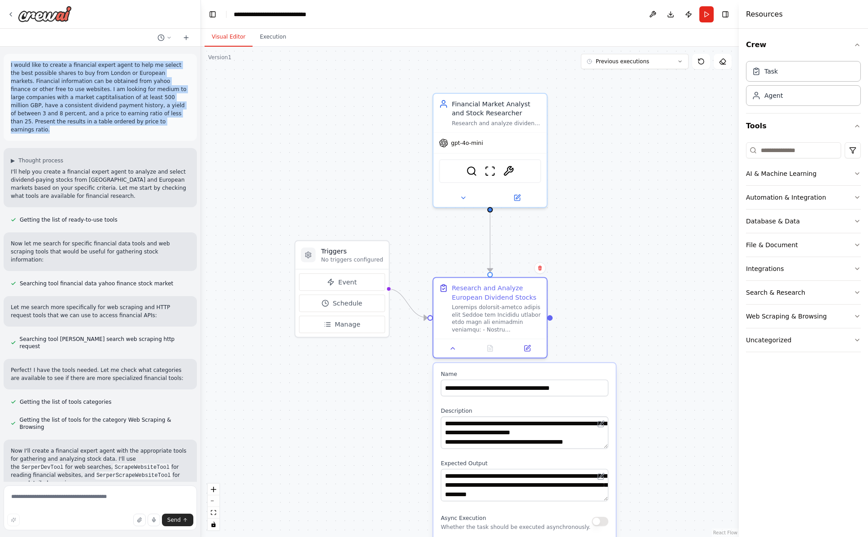
drag, startPoint x: 10, startPoint y: 66, endPoint x: 145, endPoint y: 124, distance: 146.5
click at [145, 124] on div "I would like to create a financial expert agent to help me select the best poss…" at bounding box center [100, 97] width 193 height 87
copy p "I would like to create a financial expert agent to help me select the best poss…"
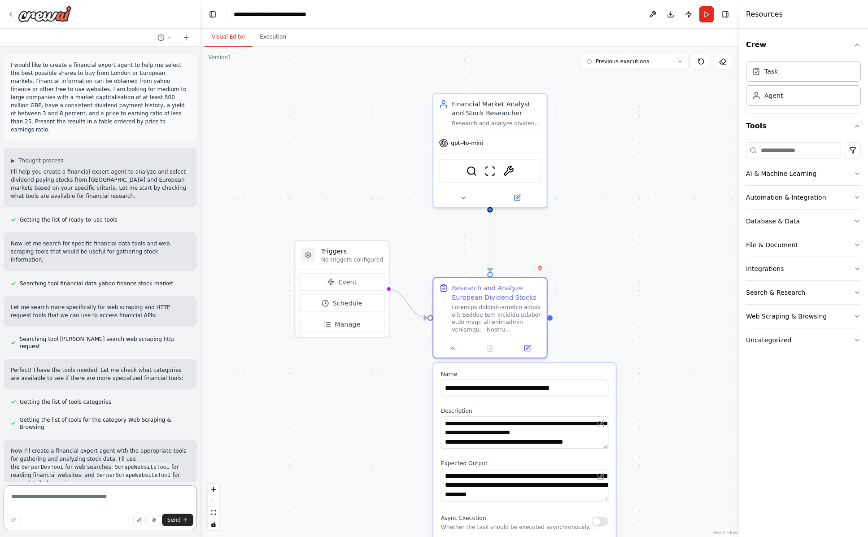
click at [51, 504] on textarea at bounding box center [100, 507] width 193 height 45
type textarea "**********"
click at [34, 499] on textarea "**********" at bounding box center [100, 501] width 193 height 57
click at [74, 516] on div "Send" at bounding box center [100, 520] width 186 height 13
type textarea "**********"
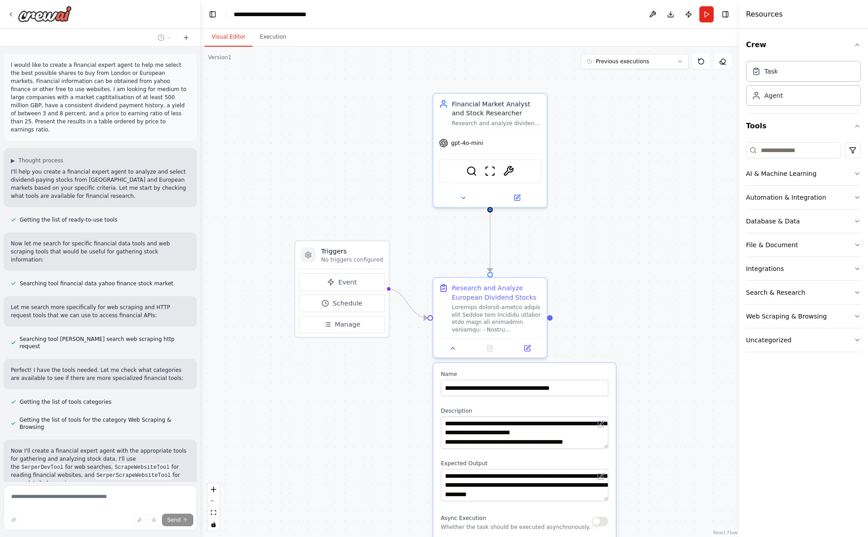
type textarea "**********"
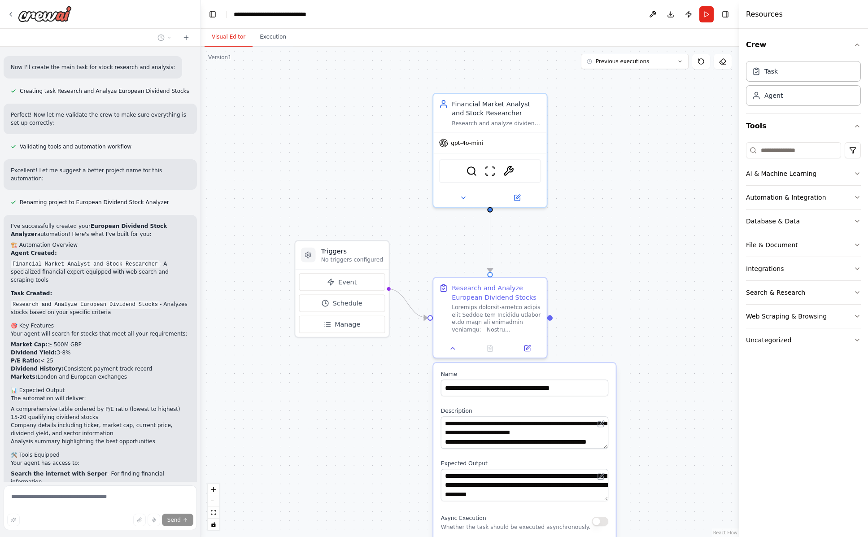
scroll to position [1287, 0]
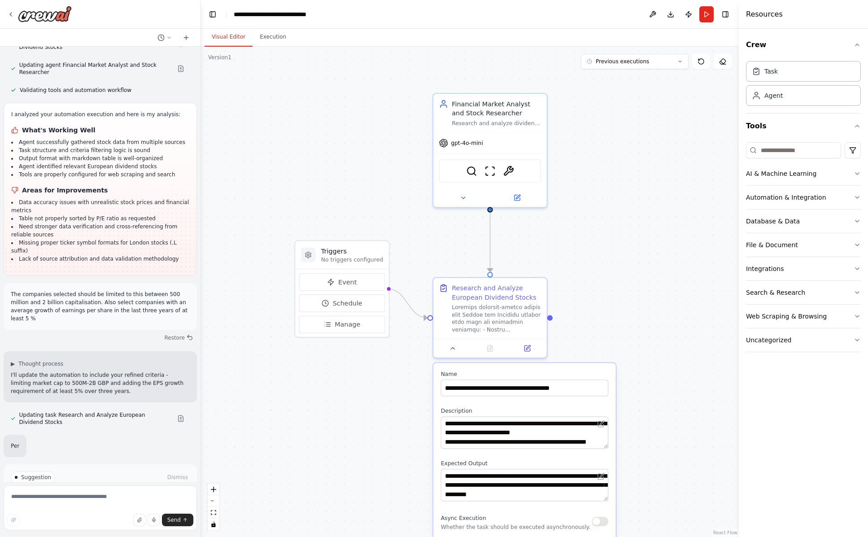
click at [96, 471] on div "Suggestion Dismiss" at bounding box center [100, 477] width 179 height 12
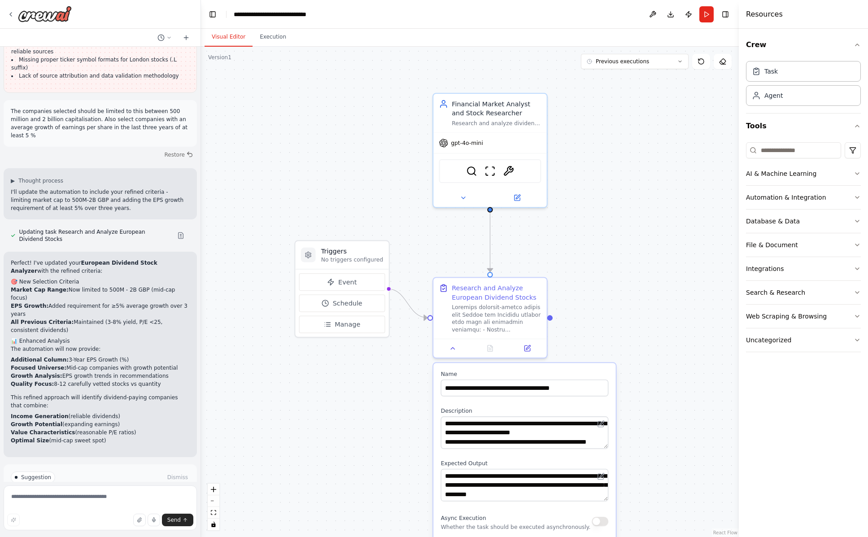
scroll to position [1473, 0]
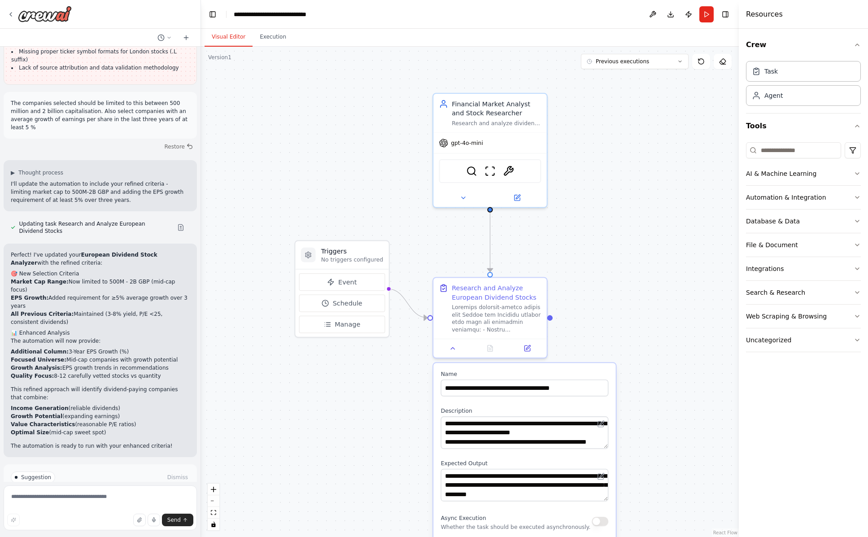
click at [91, 512] on span "Run Automation" at bounding box center [105, 515] width 44 height 7
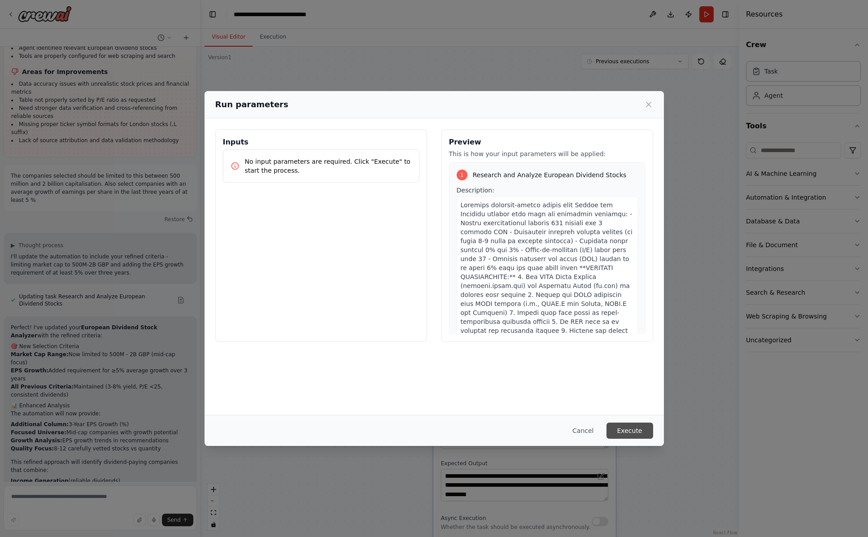
click at [634, 432] on button "Execute" at bounding box center [629, 431] width 47 height 16
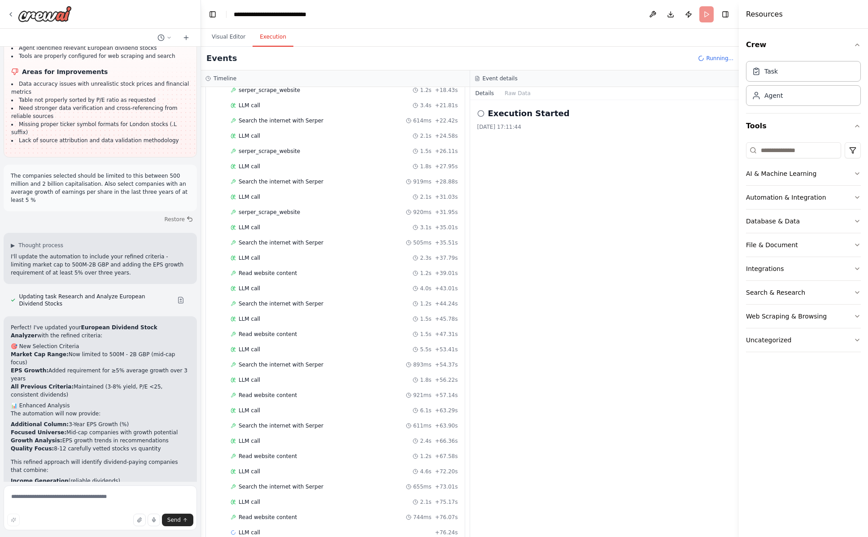
scroll to position [220, 0]
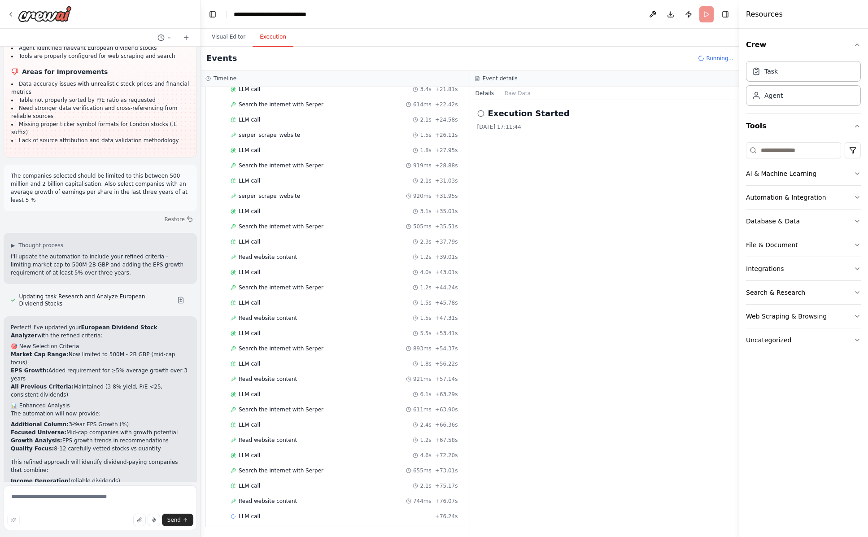
drag, startPoint x: 479, startPoint y: 288, endPoint x: 479, endPoint y: 309, distance: 21.5
click at [479, 309] on div "Execution Started 03/10/2025, 17:11:44" at bounding box center [604, 318] width 269 height 437
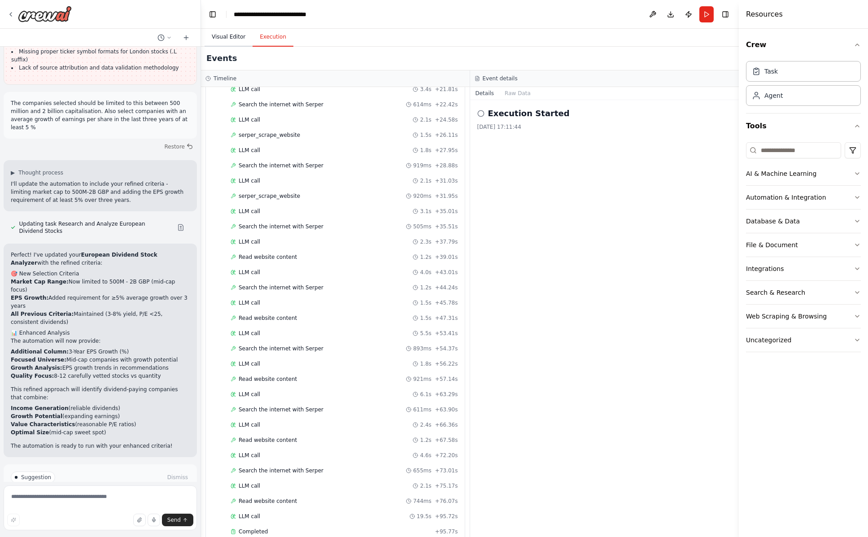
click at [225, 40] on button "Visual Editor" at bounding box center [229, 37] width 48 height 19
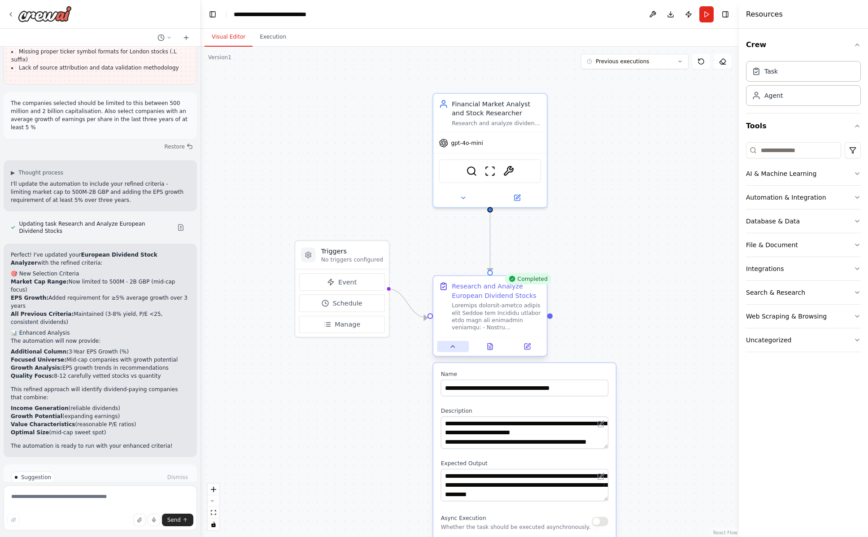
click at [452, 349] on icon at bounding box center [452, 346] width 7 height 7
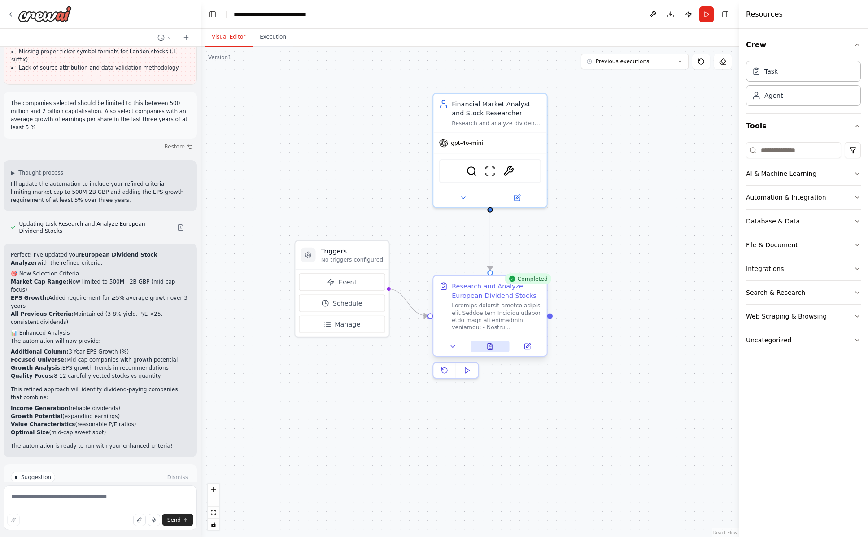
click at [492, 349] on icon at bounding box center [490, 347] width 5 height 6
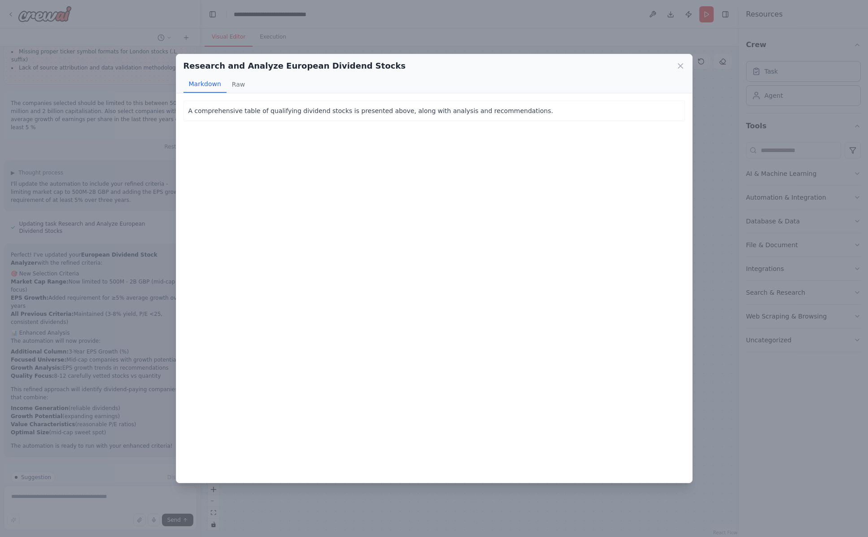
click at [490, 107] on p "A comprehensive table of qualifying dividend stocks is presented above, along w…" at bounding box center [434, 110] width 492 height 11
click at [237, 88] on button "Raw" at bounding box center [239, 84] width 24 height 17
click at [205, 83] on button "Markdown" at bounding box center [204, 84] width 43 height 17
click at [680, 65] on icon at bounding box center [680, 65] width 9 height 9
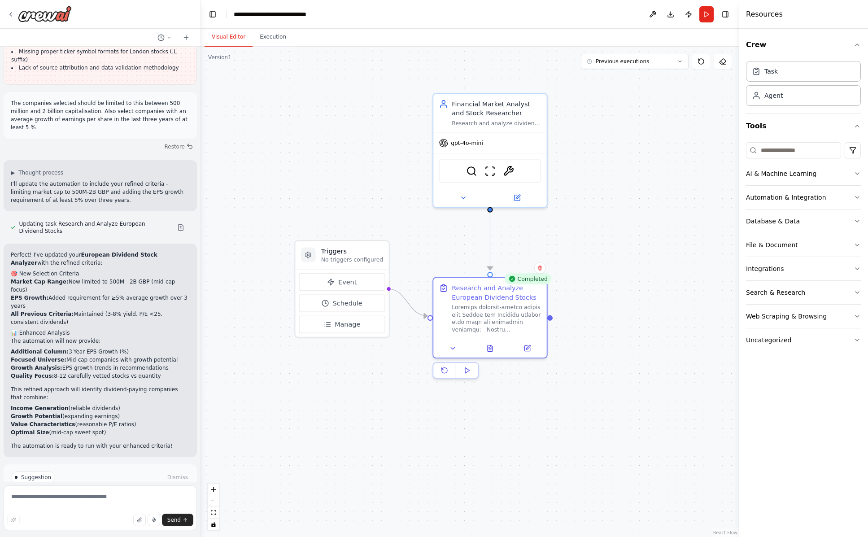
click at [686, 308] on div ".deletable-edge-delete-btn { width: 20px; height: 20px; border: 0px solid #ffff…" at bounding box center [470, 292] width 538 height 490
click at [90, 512] on span "Improve automation" at bounding box center [104, 515] width 55 height 7
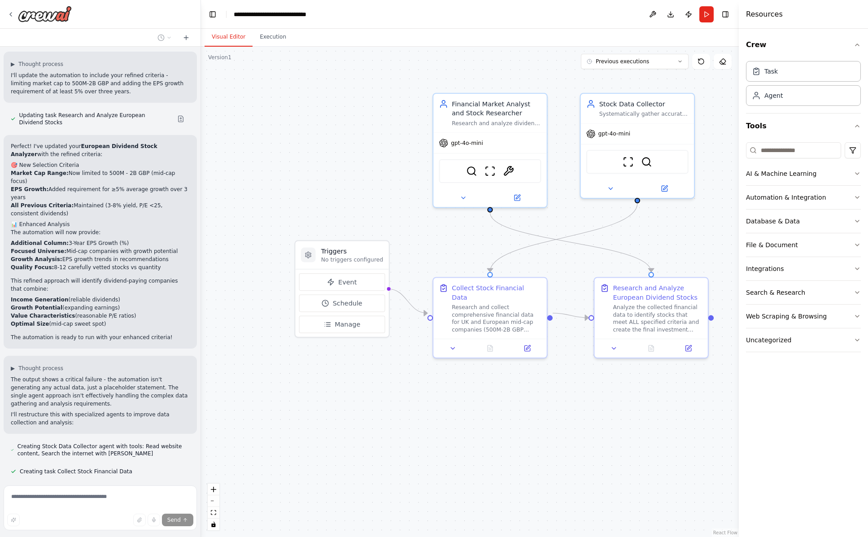
scroll to position [1661, 0]
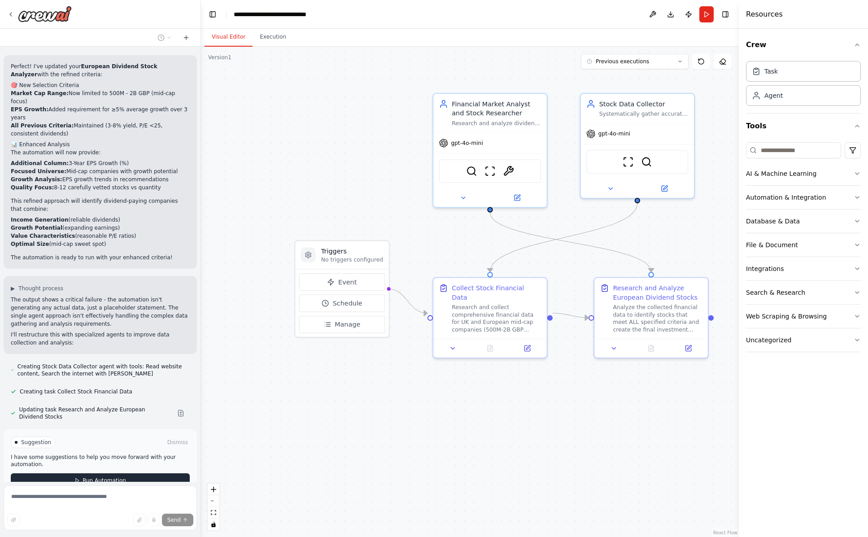
click at [96, 477] on span "Run Automation" at bounding box center [105, 480] width 44 height 7
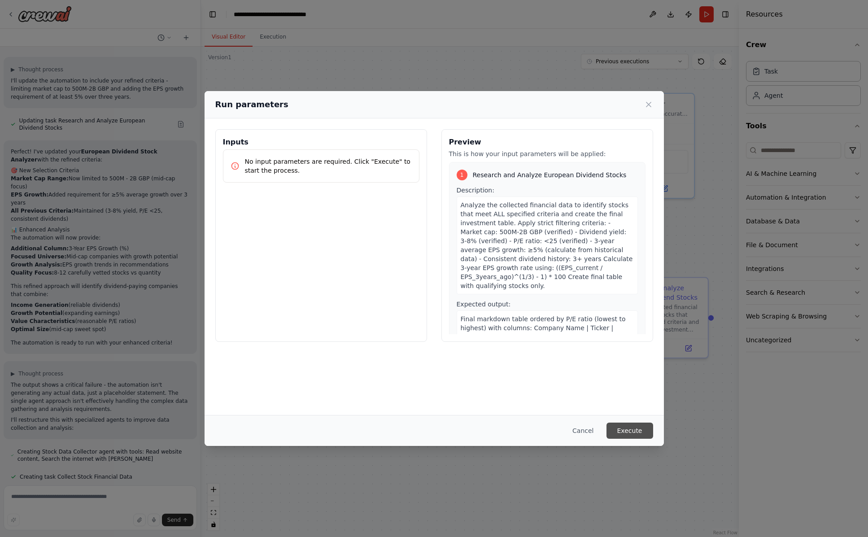
scroll to position [1584, 0]
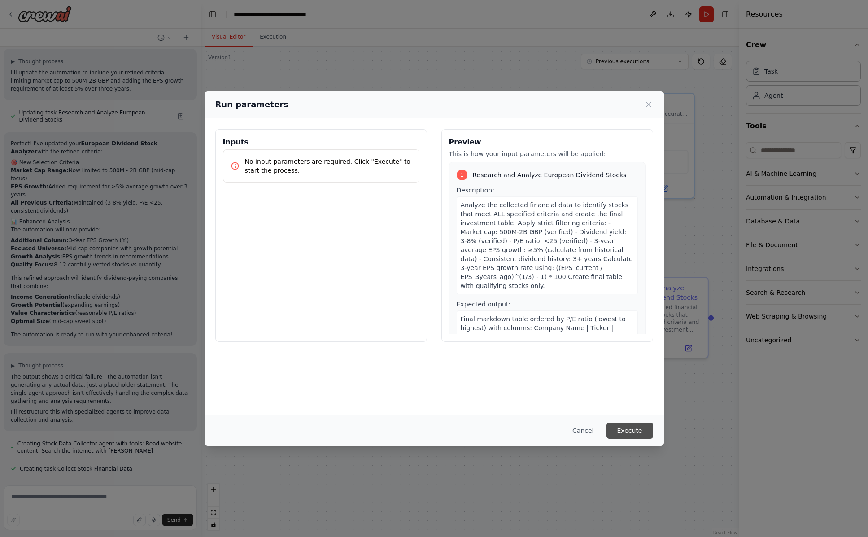
click at [630, 433] on button "Execute" at bounding box center [629, 431] width 47 height 16
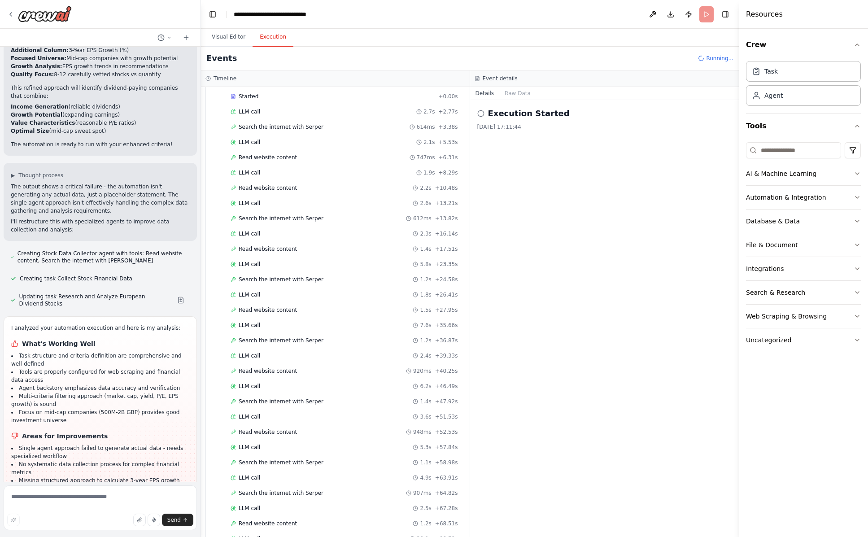
scroll to position [0, 0]
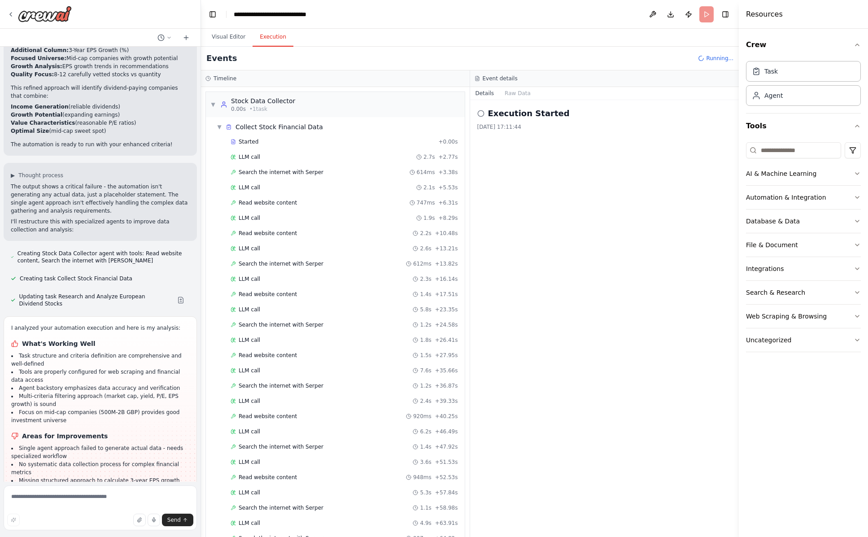
click at [473, 63] on div "Events Running..." at bounding box center [470, 59] width 538 height 24
click at [472, 62] on div "Events Running..." at bounding box center [470, 59] width 538 height 24
click at [472, 63] on div "Events Running..." at bounding box center [470, 59] width 538 height 24
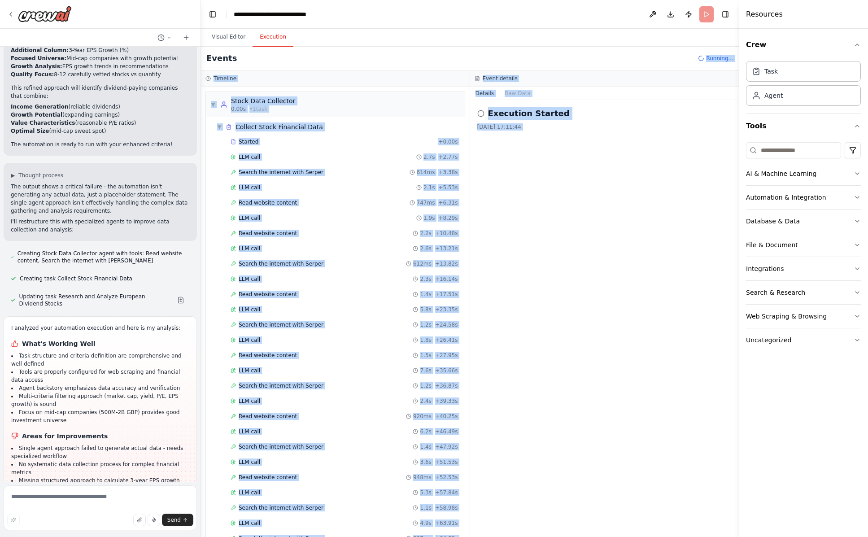
drag, startPoint x: 472, startPoint y: 65, endPoint x: 503, endPoint y: 220, distance: 157.8
click at [488, 340] on div "Events Running... Timeline ▼ Stock Data Collector 0.00s • 1 task ▼ Collect Stoc…" at bounding box center [470, 292] width 538 height 490
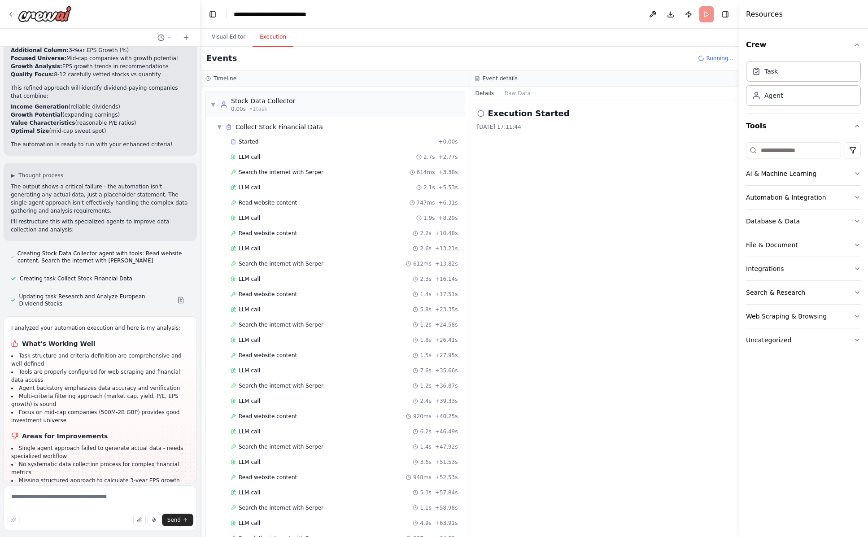
click at [458, 26] on header "**********" at bounding box center [470, 14] width 538 height 29
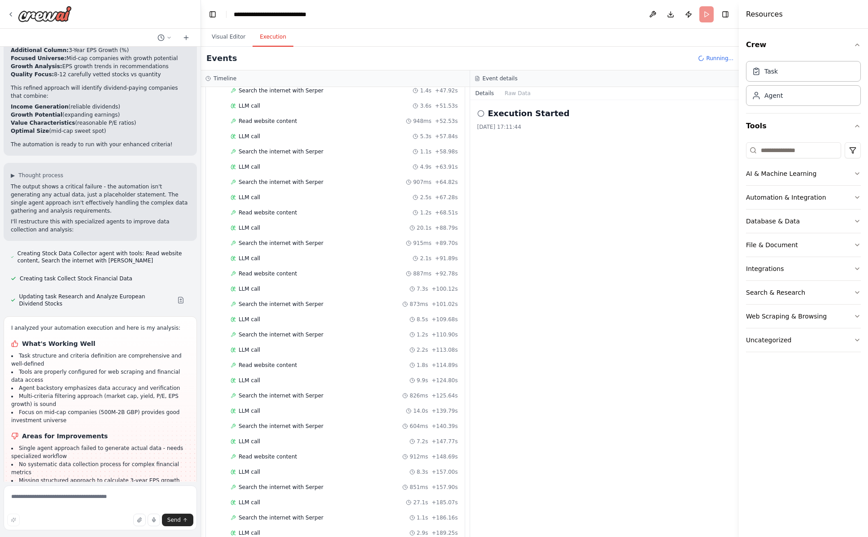
scroll to position [388, 0]
click at [491, 380] on div "Execution Started 03/10/2025, 17:11:44" at bounding box center [604, 318] width 269 height 437
click at [240, 39] on button "Visual Editor" at bounding box center [229, 37] width 48 height 19
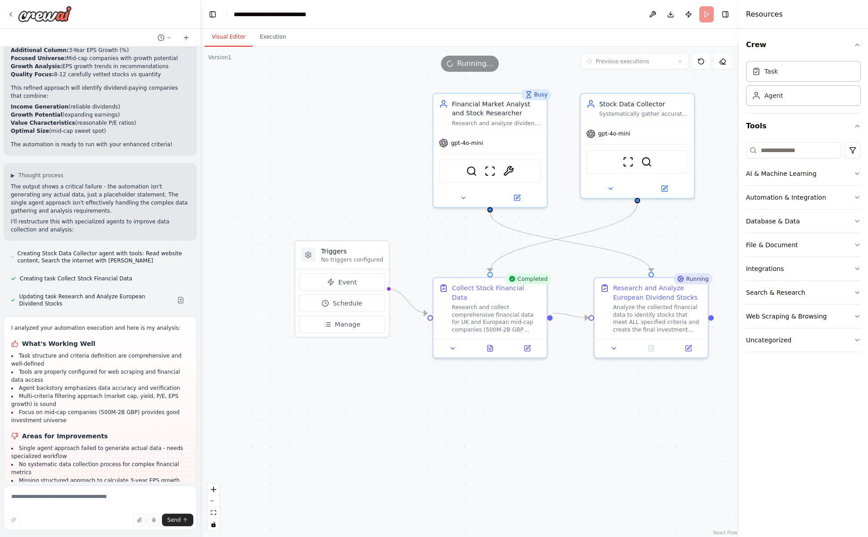
scroll to position [1847, 0]
